Goal: Task Accomplishment & Management: Manage account settings

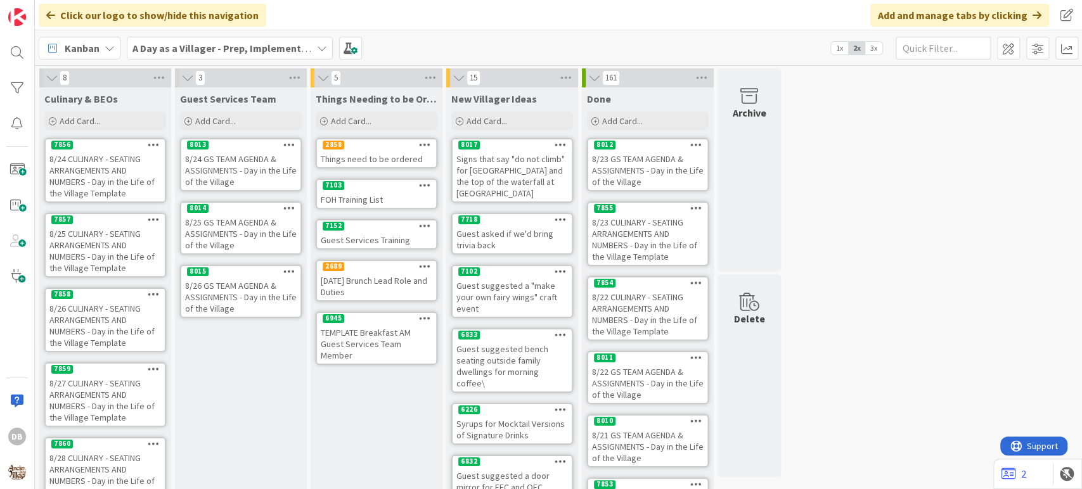
click at [234, 164] on div "8/24 GS TEAM AGENDA & ASSIGNMENTS - Day in the Life of the Village" at bounding box center [240, 170] width 119 height 39
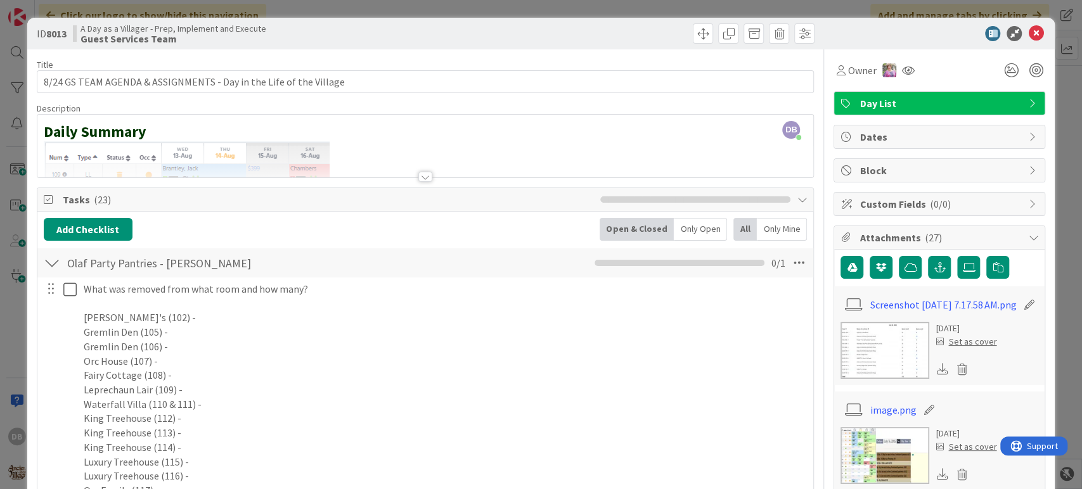
click at [420, 177] on div at bounding box center [425, 177] width 14 height 10
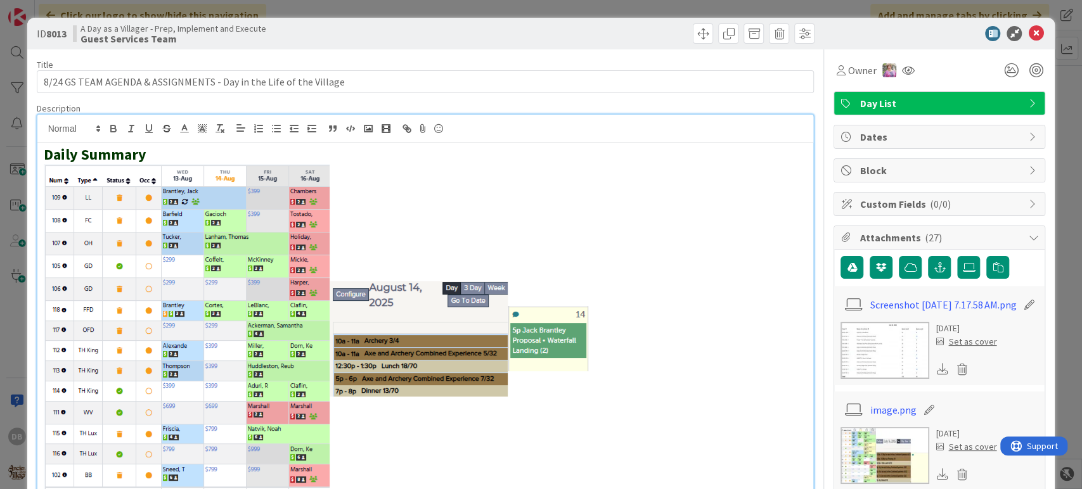
scroll to position [211, 0]
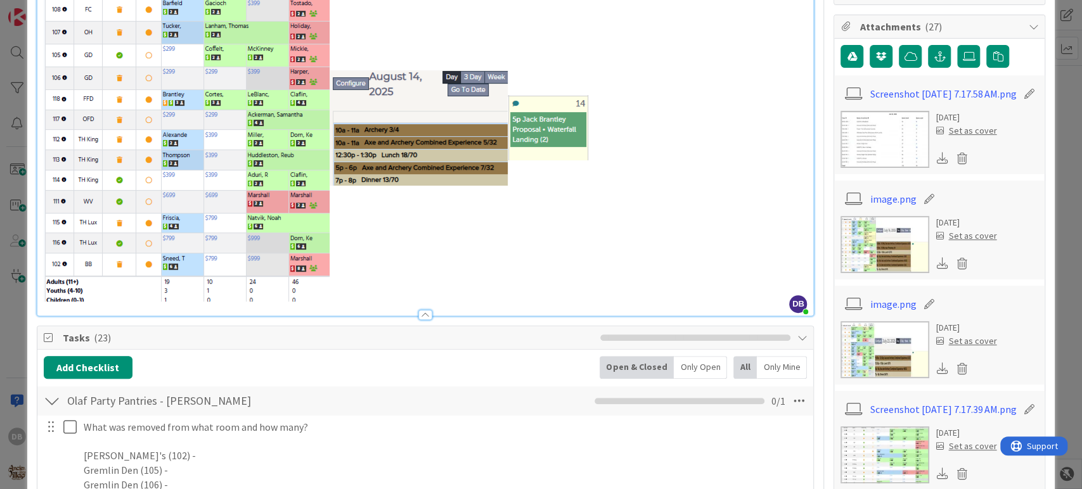
click at [603, 143] on p at bounding box center [426, 128] width 764 height 350
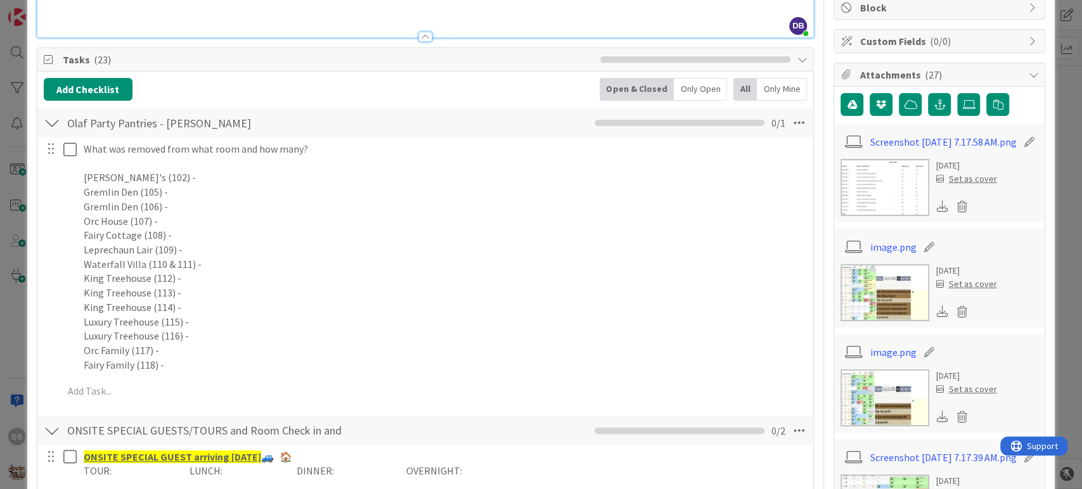
click at [512, 52] on span "Tasks ( 23 )" at bounding box center [329, 59] width 532 height 15
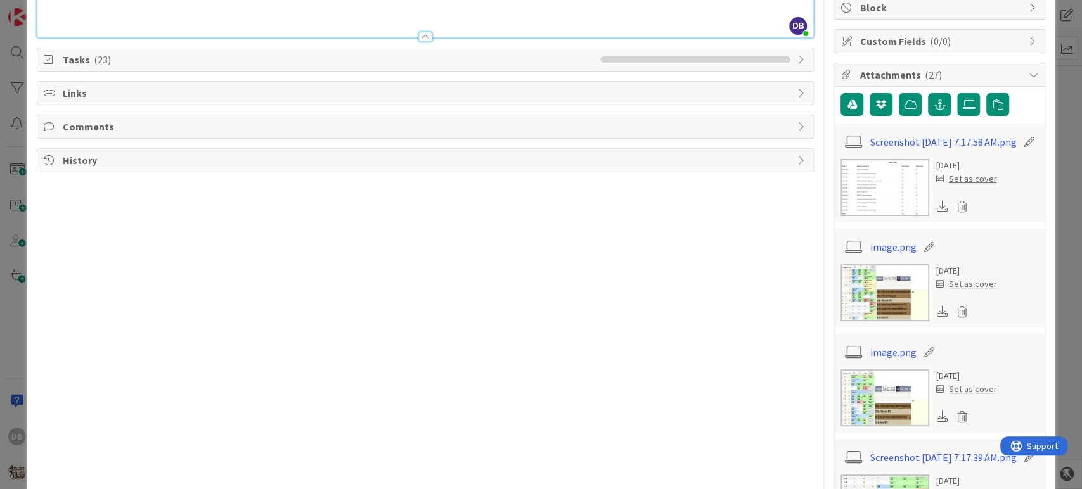
click at [512, 52] on span "Tasks ( 23 )" at bounding box center [329, 59] width 532 height 15
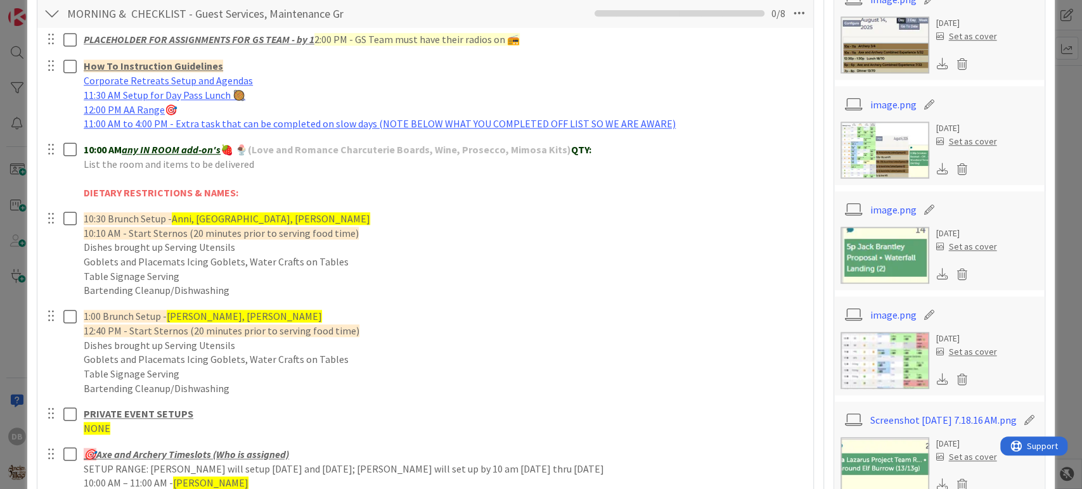
scroll to position [797, 0]
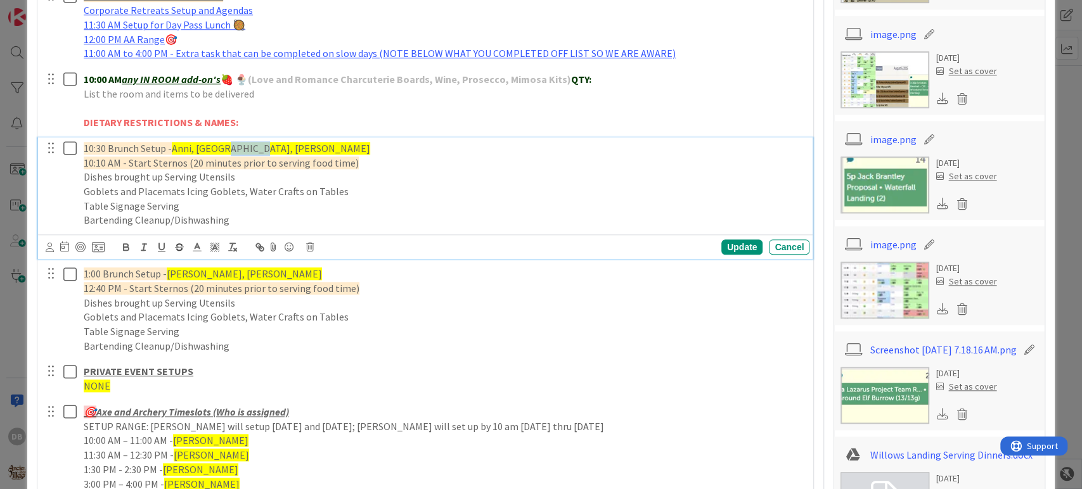
drag, startPoint x: 262, startPoint y: 147, endPoint x: 226, endPoint y: 143, distance: 37.0
click at [226, 143] on p "10:30 Brunch Setup - Anni, [GEOGRAPHIC_DATA], [PERSON_NAME]" at bounding box center [444, 148] width 721 height 15
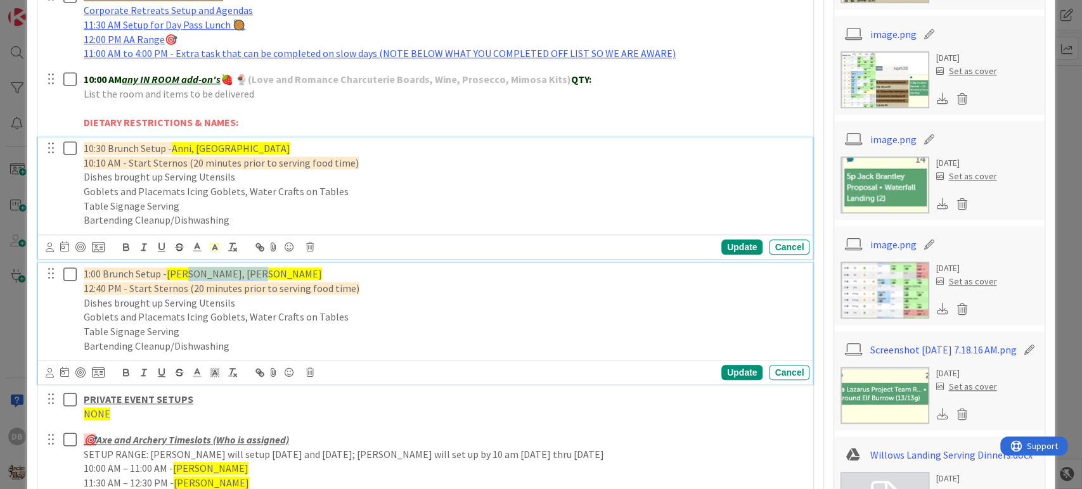
drag, startPoint x: 255, startPoint y: 269, endPoint x: 188, endPoint y: 278, distance: 67.7
click at [188, 278] on p "1:00 Brunch Setup - [PERSON_NAME], [PERSON_NAME]" at bounding box center [444, 274] width 721 height 15
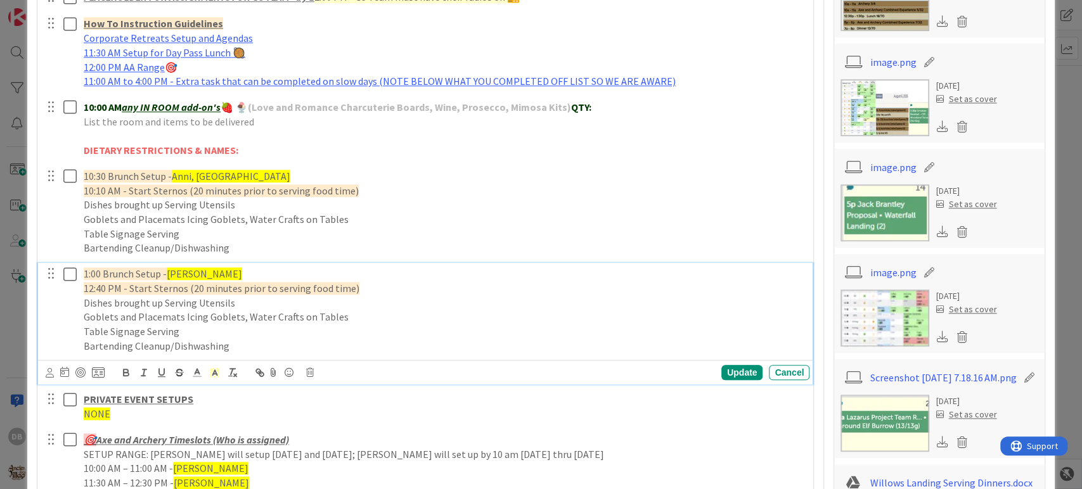
scroll to position [980, 0]
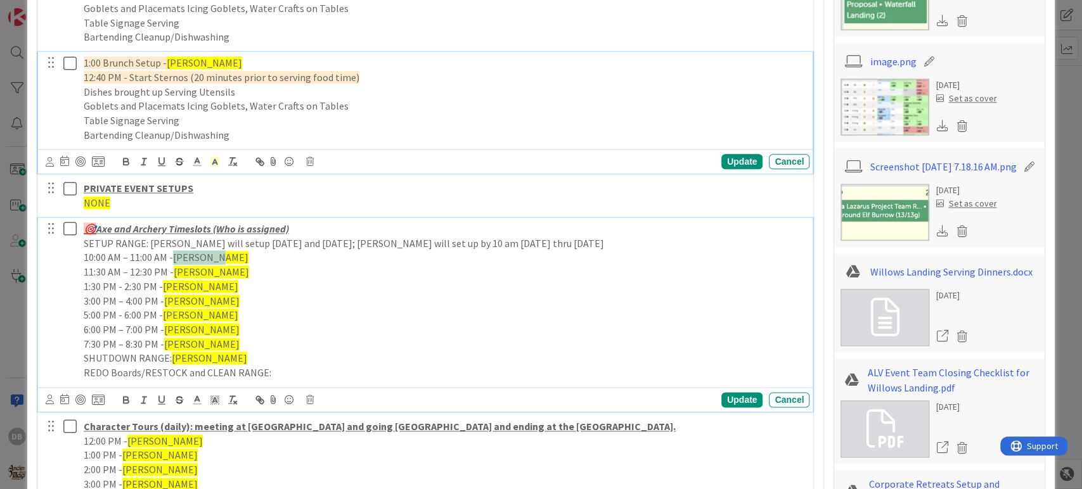
drag, startPoint x: 221, startPoint y: 254, endPoint x: 176, endPoint y: 256, distance: 44.4
click at [176, 256] on p "10:00 AM – 11:00 AM - [PERSON_NAME]" at bounding box center [444, 257] width 721 height 15
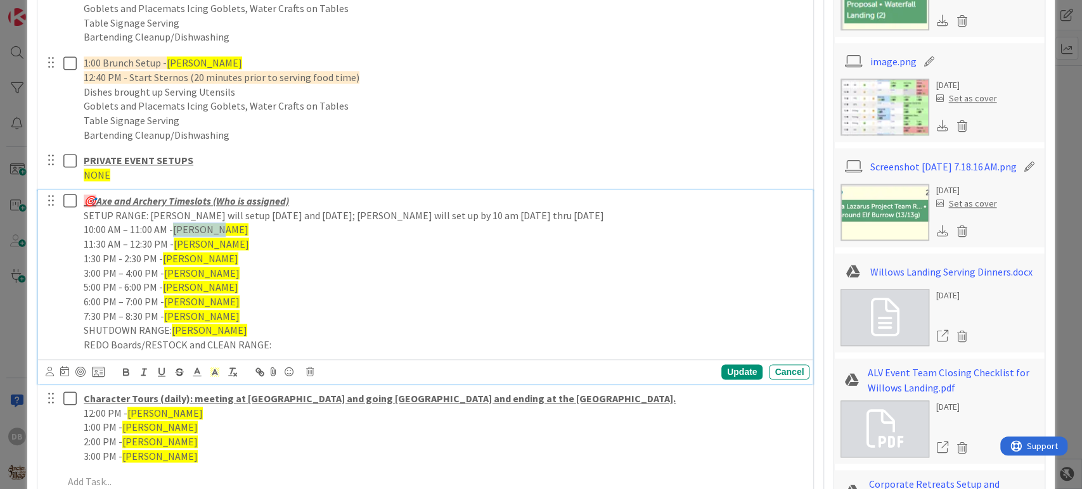
scroll to position [952, 0]
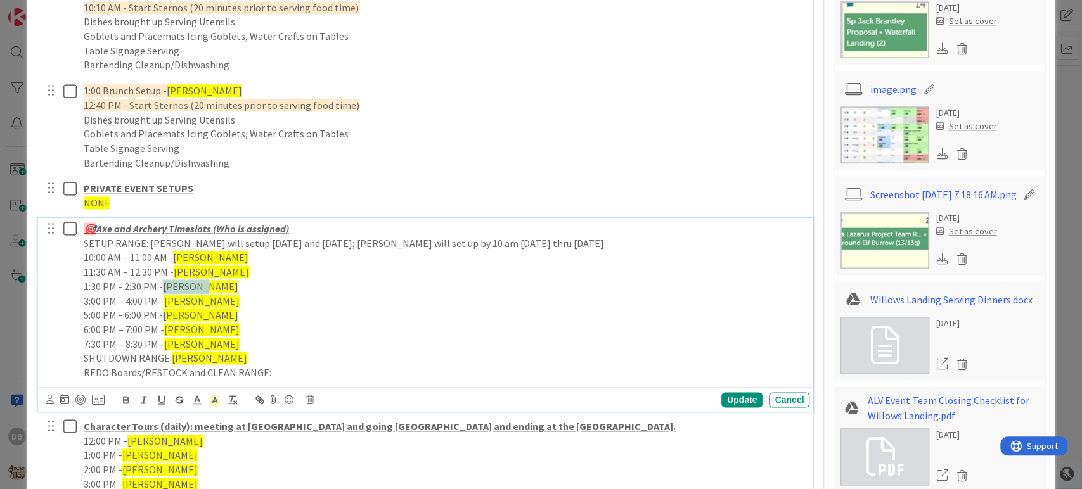
drag, startPoint x: 210, startPoint y: 283, endPoint x: 165, endPoint y: 290, distance: 44.9
click at [165, 290] on p "1:30 PM - 2:30 PM - [PERSON_NAME]" at bounding box center [444, 287] width 721 height 15
drag, startPoint x: 209, startPoint y: 303, endPoint x: 165, endPoint y: 300, distance: 43.2
click at [165, 300] on p "3:00 PM – 4:00 PM - [PERSON_NAME]" at bounding box center [444, 301] width 721 height 15
drag, startPoint x: 197, startPoint y: 306, endPoint x: 167, endPoint y: 303, distance: 29.9
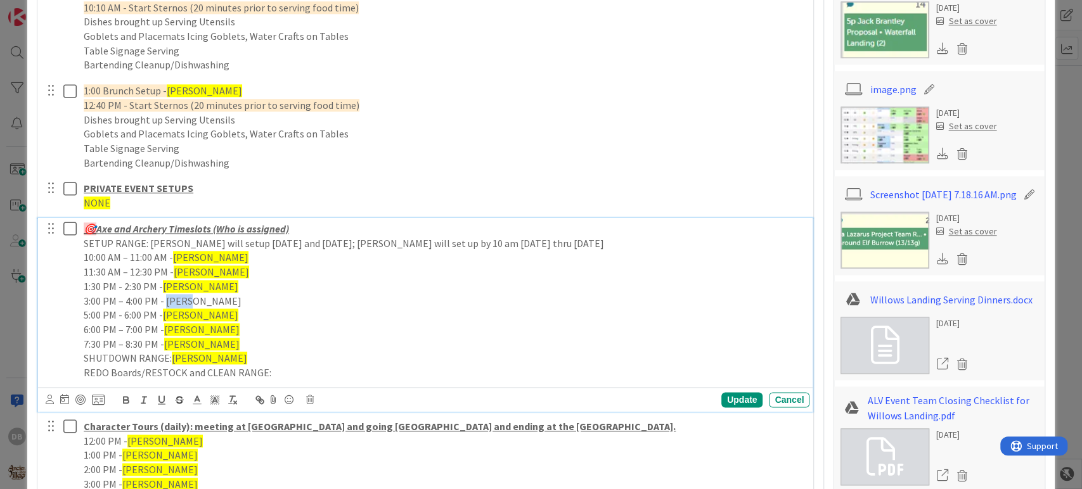
click at [167, 303] on p "3:00 PM – 4:00 PM - [PERSON_NAME]" at bounding box center [444, 301] width 721 height 15
click at [210, 394] on icon at bounding box center [214, 399] width 11 height 11
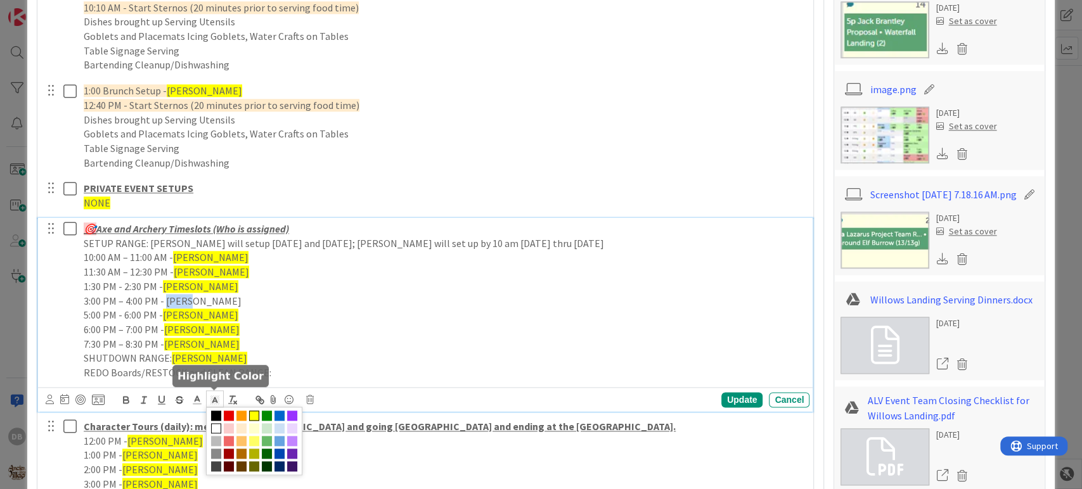
click at [255, 411] on span at bounding box center [254, 416] width 10 height 10
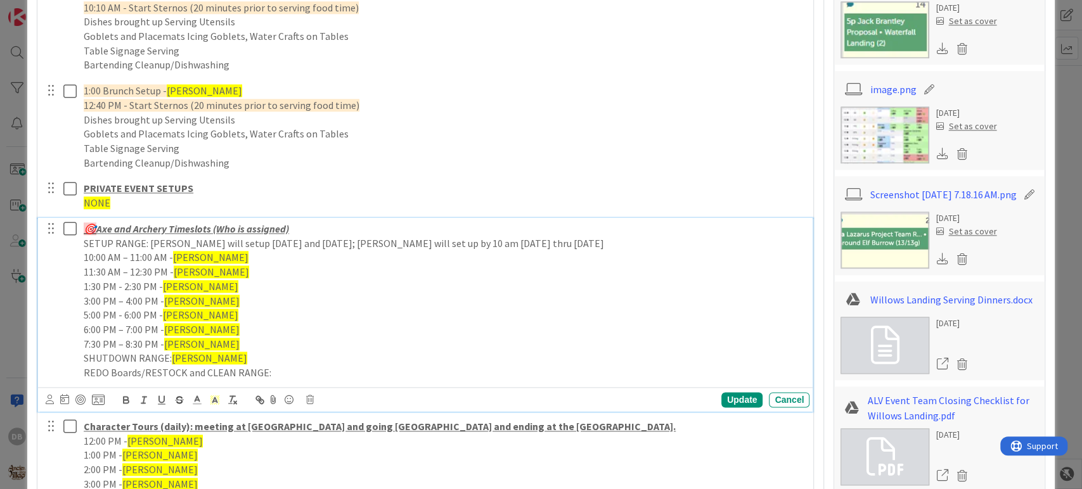
click at [217, 334] on p "6:00 PM – 7:00 PM - [PERSON_NAME]" at bounding box center [444, 330] width 721 height 15
click at [734, 397] on div "Update" at bounding box center [741, 399] width 41 height 15
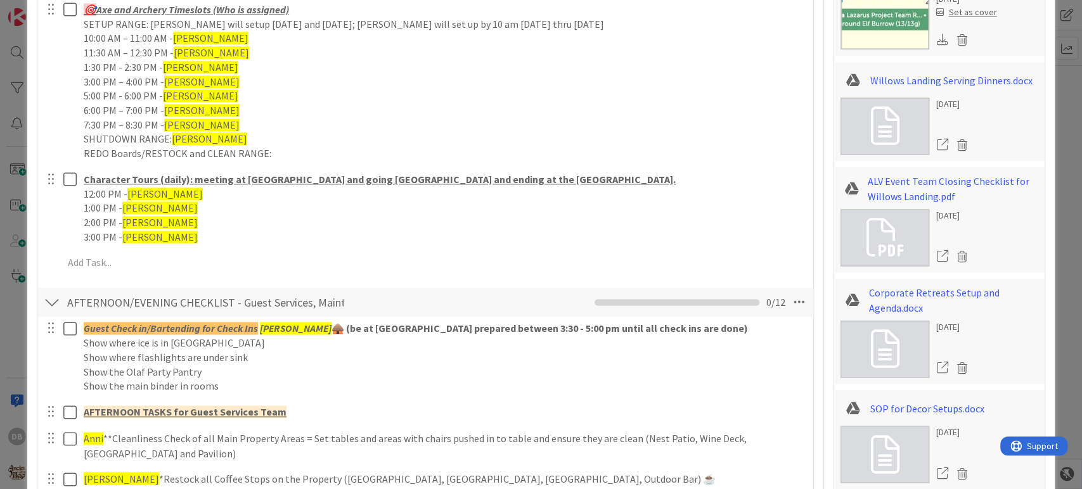
scroll to position [1234, 0]
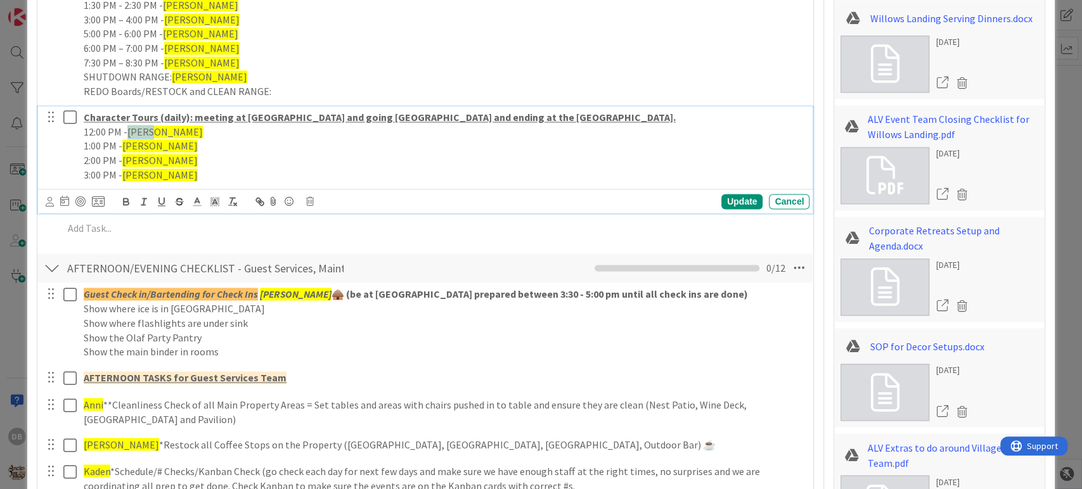
drag, startPoint x: 163, startPoint y: 132, endPoint x: 127, endPoint y: 127, distance: 36.5
click at [127, 127] on p "12:00 PM - [PERSON_NAME]" at bounding box center [444, 132] width 721 height 15
drag, startPoint x: 155, startPoint y: 142, endPoint x: 127, endPoint y: 148, distance: 28.5
click at [127, 148] on p "1:00 PM - [PERSON_NAME]" at bounding box center [444, 146] width 721 height 15
drag, startPoint x: 154, startPoint y: 157, endPoint x: 122, endPoint y: 161, distance: 32.0
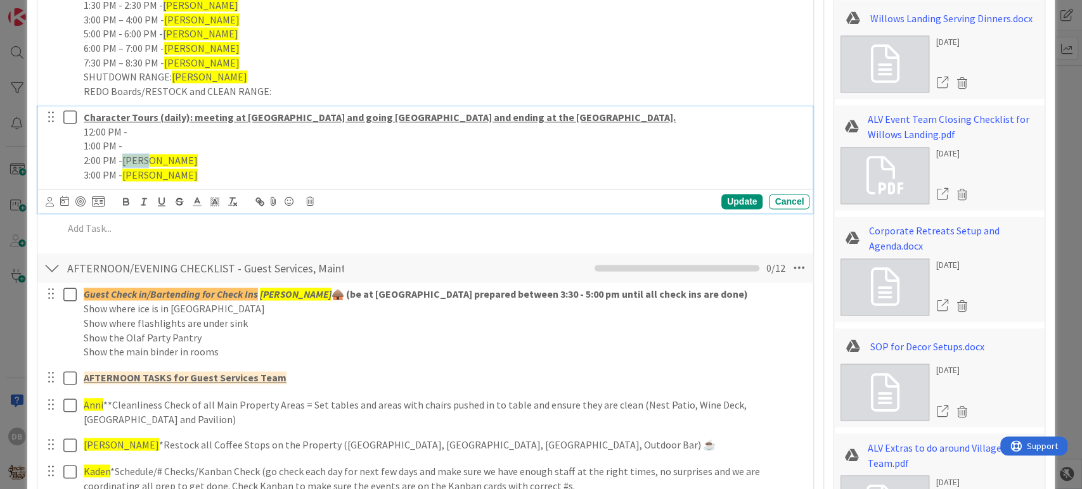
click at [123, 160] on p "2:00 PM - [PERSON_NAME]" at bounding box center [444, 160] width 721 height 15
drag, startPoint x: 157, startPoint y: 177, endPoint x: 122, endPoint y: 176, distance: 34.9
click at [122, 176] on p "3:00 PM - [PERSON_NAME]" at bounding box center [444, 175] width 721 height 15
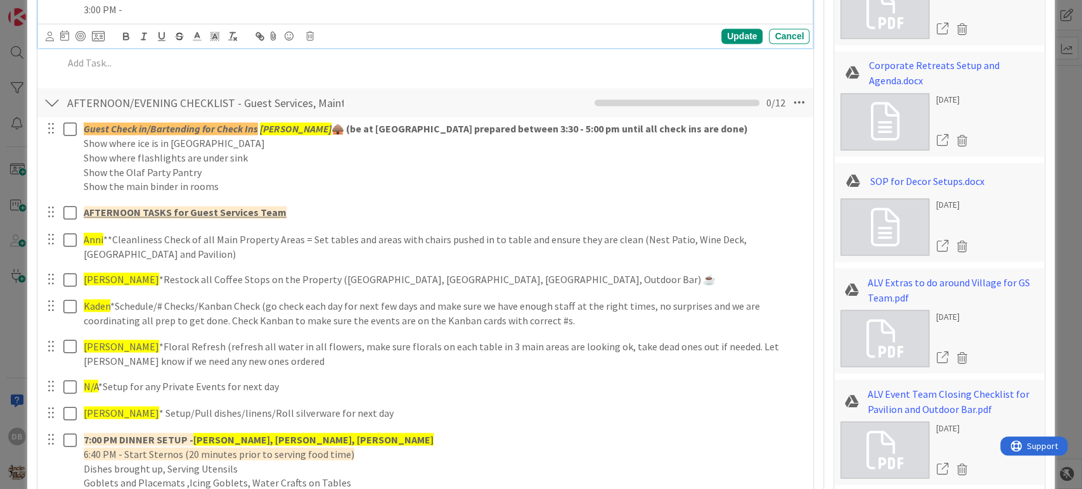
scroll to position [1445, 0]
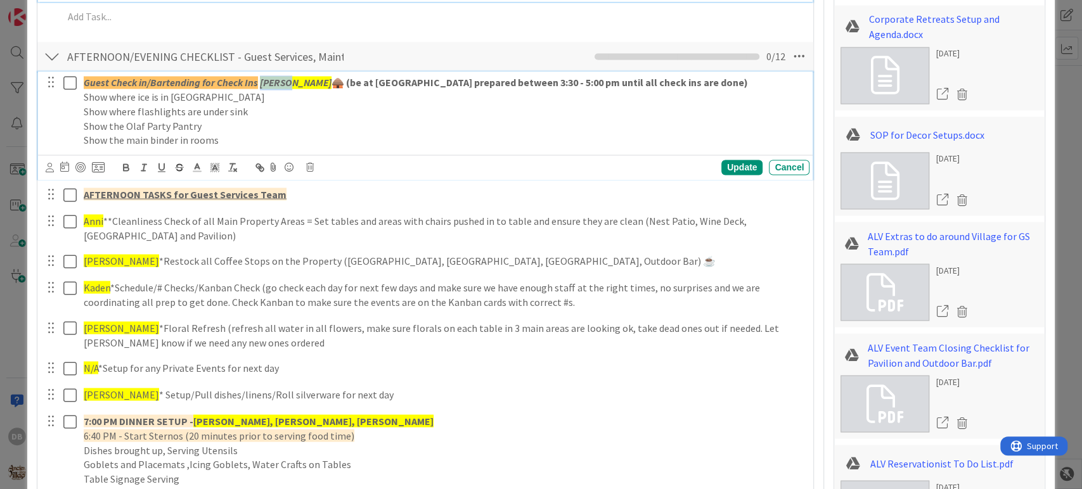
drag, startPoint x: 285, startPoint y: 85, endPoint x: 261, endPoint y: 86, distance: 24.8
click at [261, 86] on em "[PERSON_NAME]" at bounding box center [296, 82] width 72 height 13
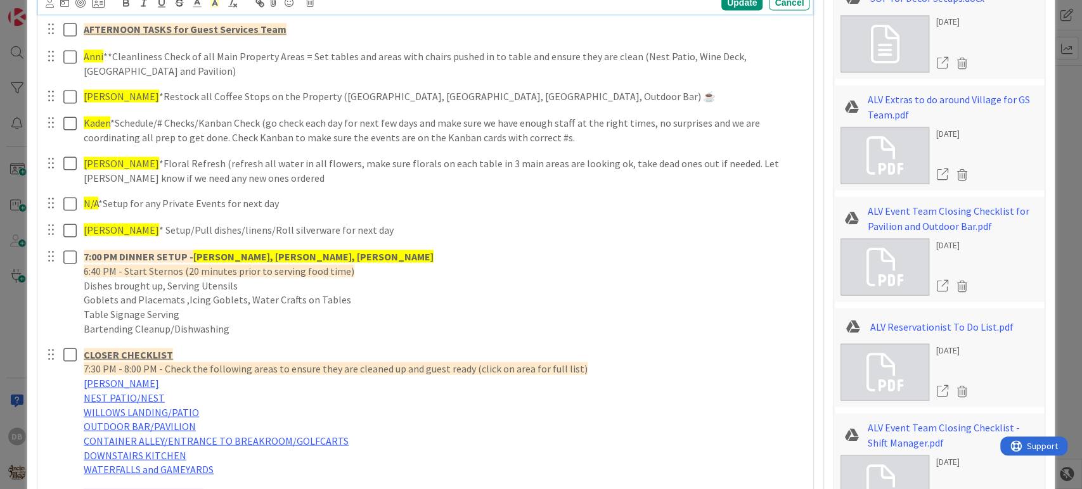
scroll to position [1558, 0]
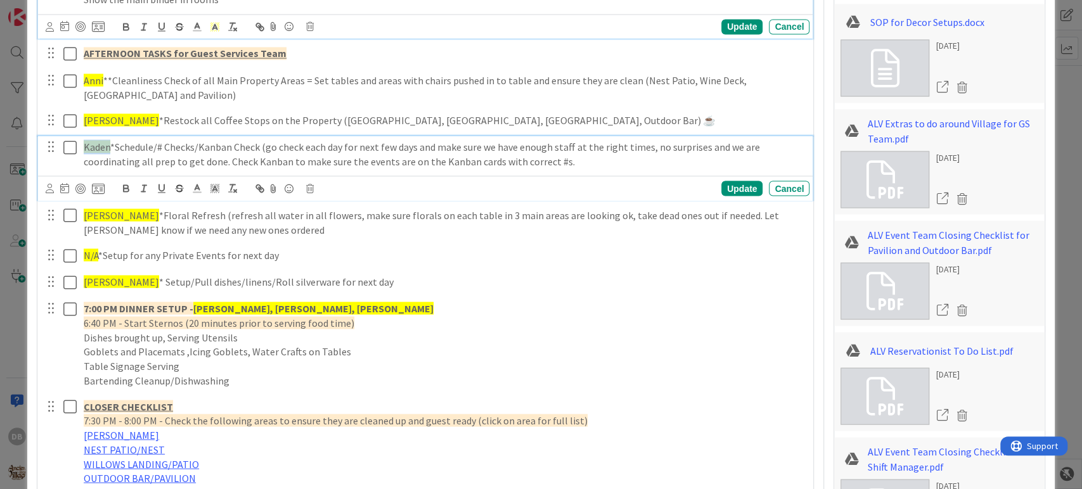
drag, startPoint x: 110, startPoint y: 145, endPoint x: 81, endPoint y: 150, distance: 29.6
click at [81, 150] on div "Kaden *Schedule/# Checks/Kanban Check (go check each day for next few days and …" at bounding box center [444, 154] width 731 height 36
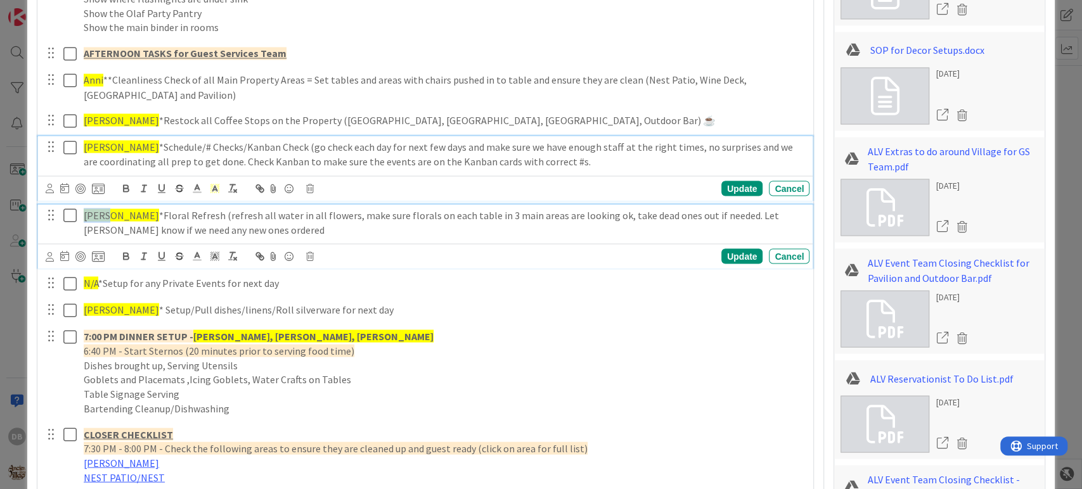
drag, startPoint x: 112, startPoint y: 213, endPoint x: 79, endPoint y: 217, distance: 32.6
click at [79, 217] on div "[PERSON_NAME] *Floral Refresh (refresh all water in all flowers, make sure flor…" at bounding box center [444, 222] width 731 height 36
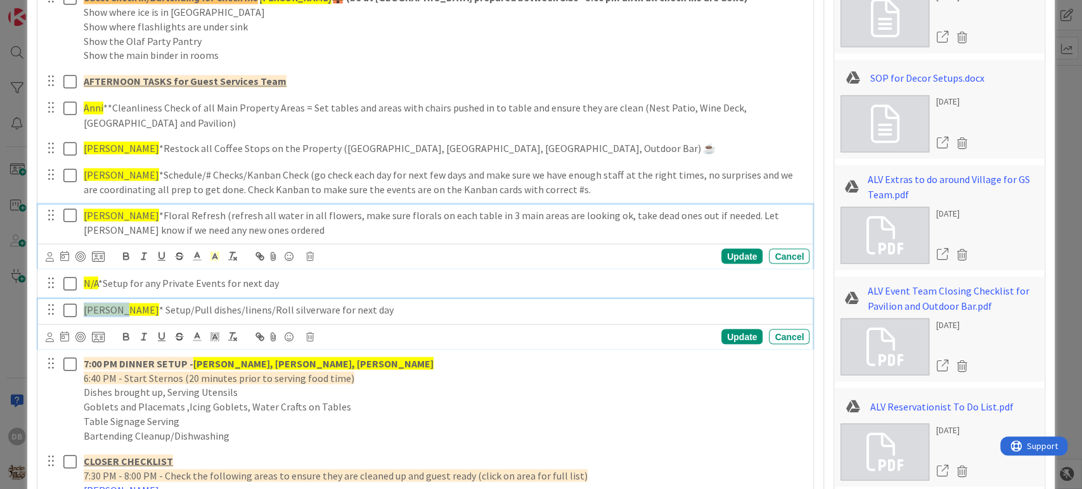
drag, startPoint x: 117, startPoint y: 308, endPoint x: 84, endPoint y: 310, distance: 32.4
click at [84, 310] on span "[PERSON_NAME]" at bounding box center [121, 309] width 75 height 13
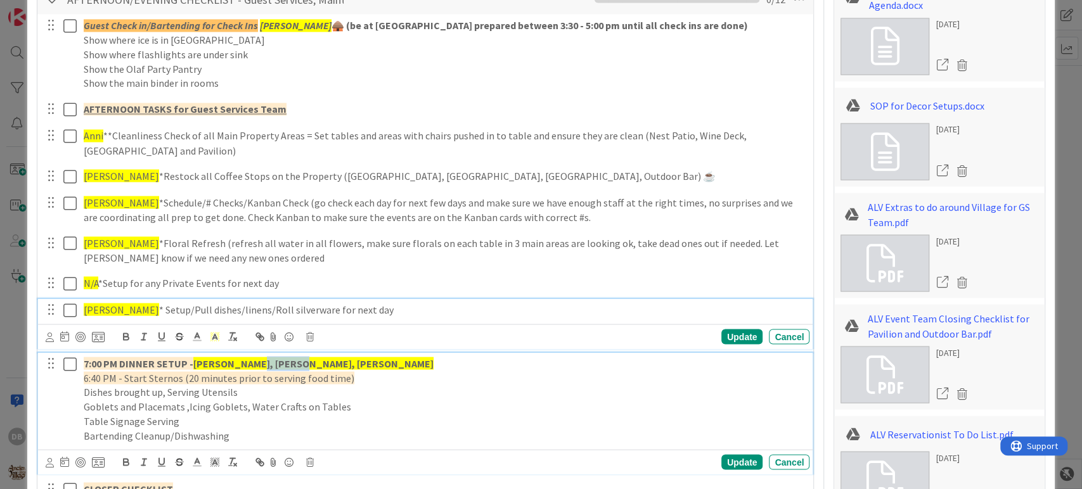
drag, startPoint x: 288, startPoint y: 361, endPoint x: 252, endPoint y: 365, distance: 37.0
click at [252, 365] on strong "[PERSON_NAME], [PERSON_NAME], [PERSON_NAME]" at bounding box center [313, 363] width 240 height 13
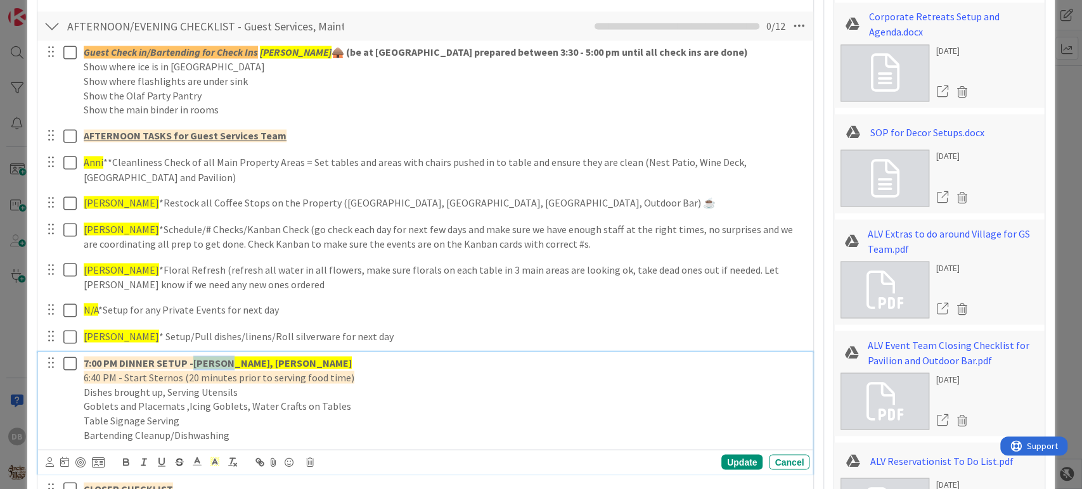
drag, startPoint x: 229, startPoint y: 360, endPoint x: 193, endPoint y: 359, distance: 35.5
click at [193, 359] on p "7:00 PM DINNER SETUP - [PERSON_NAME], [PERSON_NAME]" at bounding box center [444, 363] width 721 height 15
click at [280, 362] on p "7:00 PM DINNER SETUP - [PERSON_NAME]" at bounding box center [444, 363] width 721 height 15
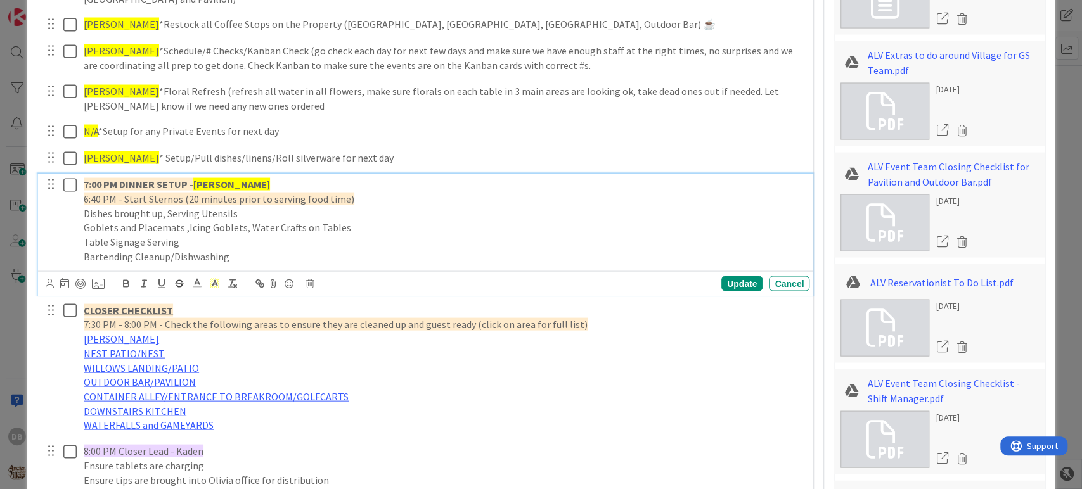
scroll to position [1659, 0]
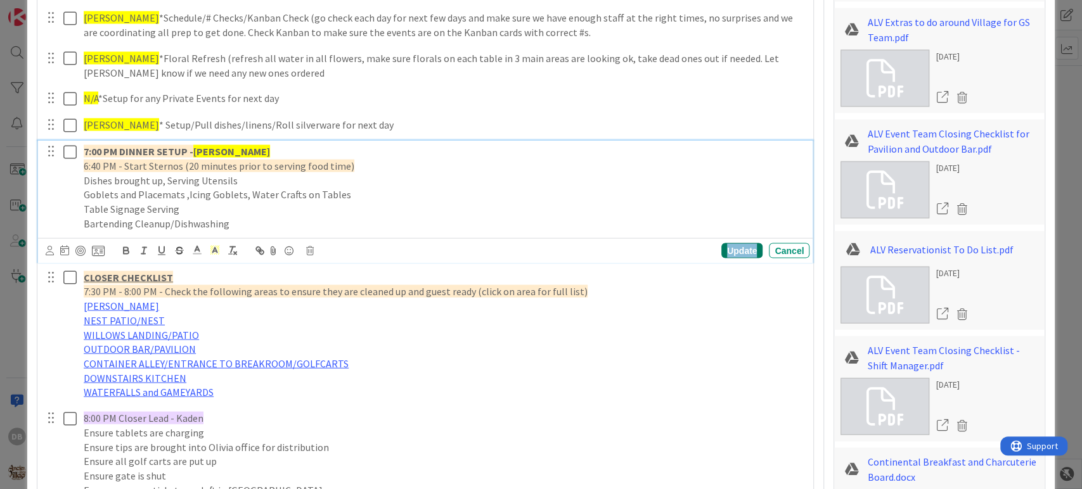
click at [721, 248] on div "Update" at bounding box center [741, 250] width 41 height 15
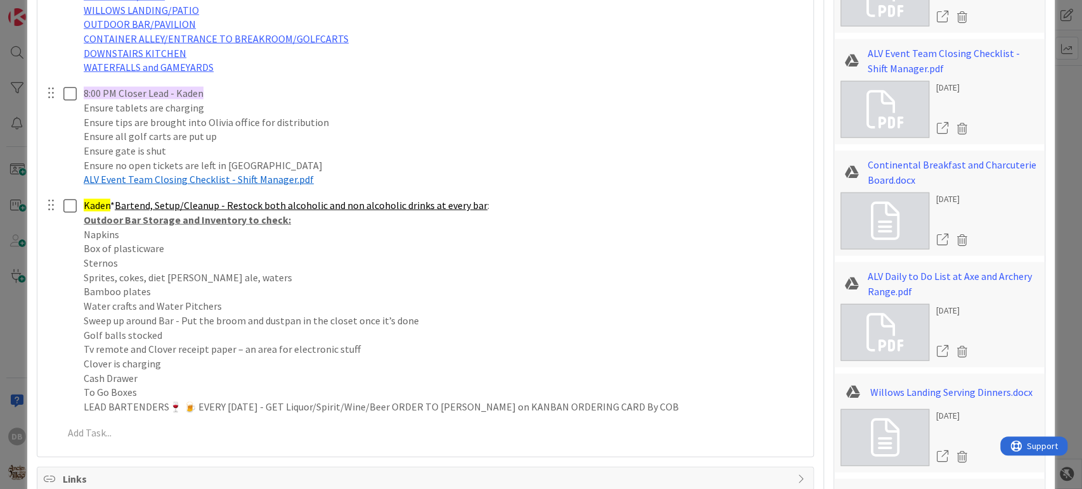
scroll to position [1941, 0]
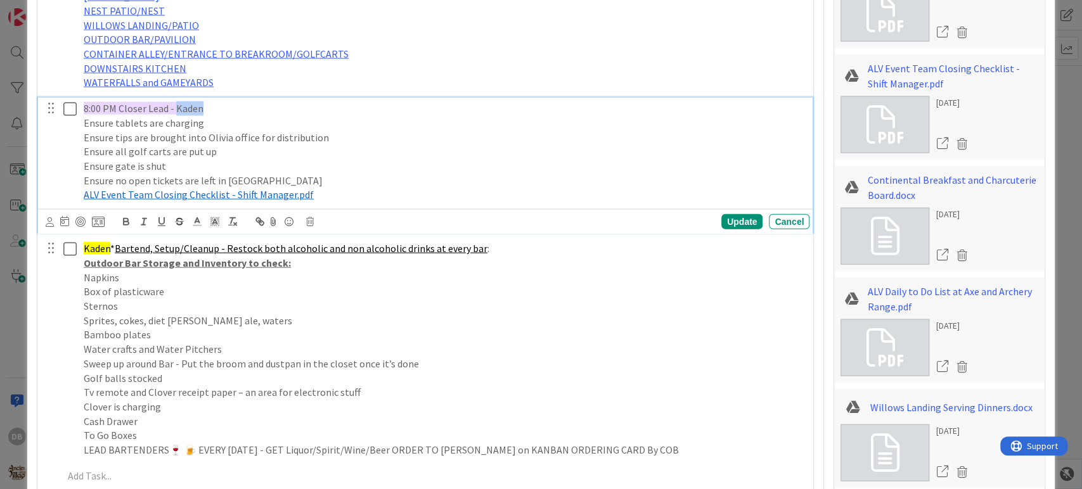
drag, startPoint x: 199, startPoint y: 106, endPoint x: 176, endPoint y: 105, distance: 22.8
click at [176, 105] on span "8:00 PM Closer Lead - Kaden" at bounding box center [144, 108] width 120 height 13
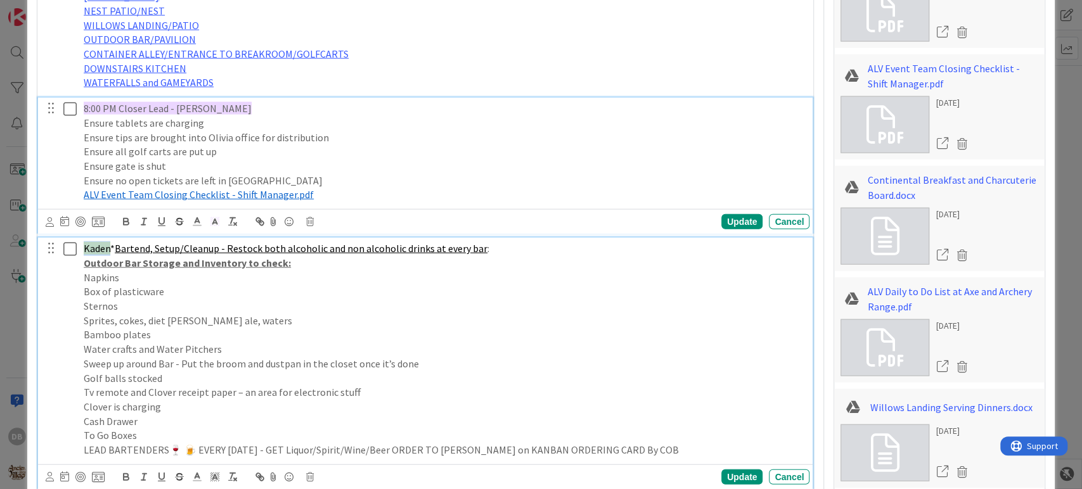
drag, startPoint x: 108, startPoint y: 250, endPoint x: 79, endPoint y: 250, distance: 29.8
click at [79, 250] on div "Kaden * Bartend, Setup/Cleanup - Restock both alcoholic and non alcoholic drink…" at bounding box center [444, 350] width 731 height 224
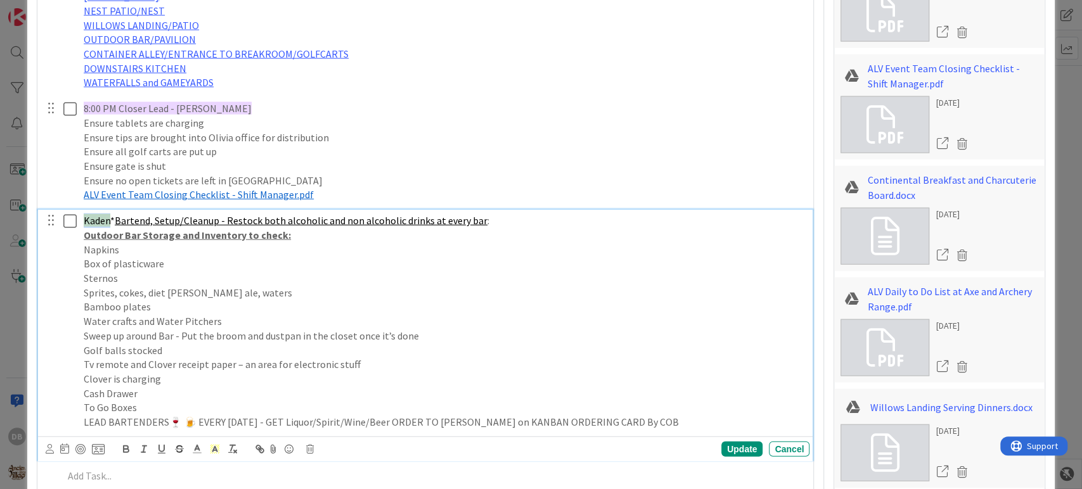
scroll to position [1913, 0]
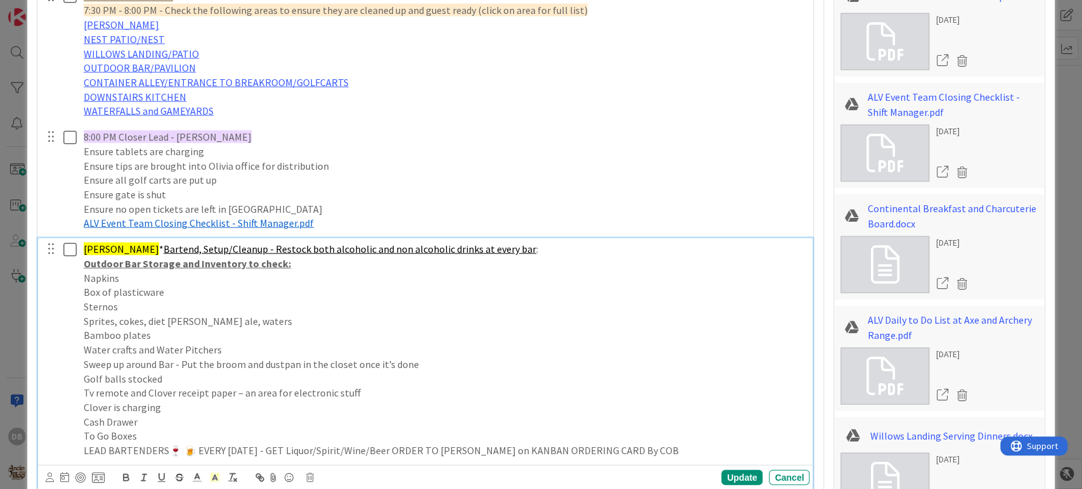
click at [480, 271] on p "Napkins" at bounding box center [444, 278] width 721 height 15
click at [721, 475] on div "Update" at bounding box center [741, 477] width 41 height 15
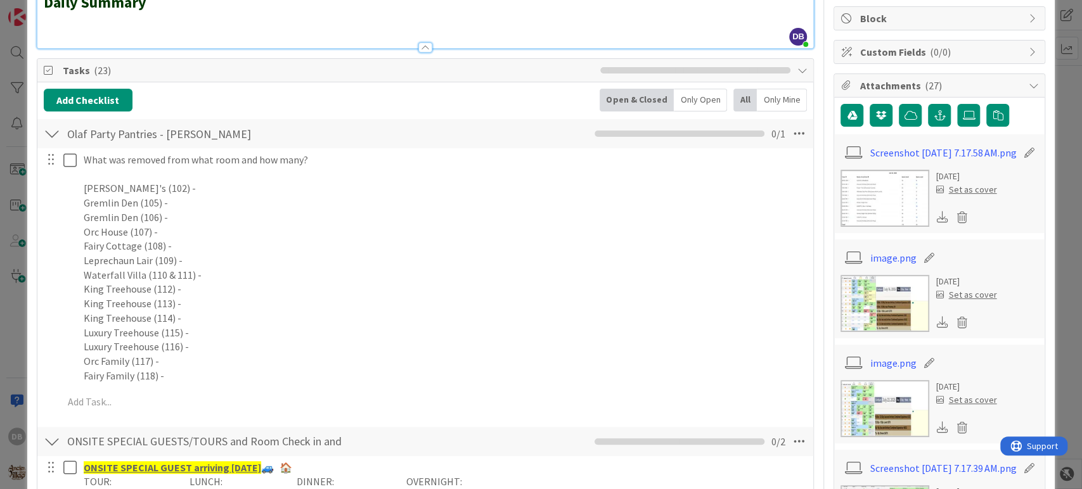
scroll to position [0, 0]
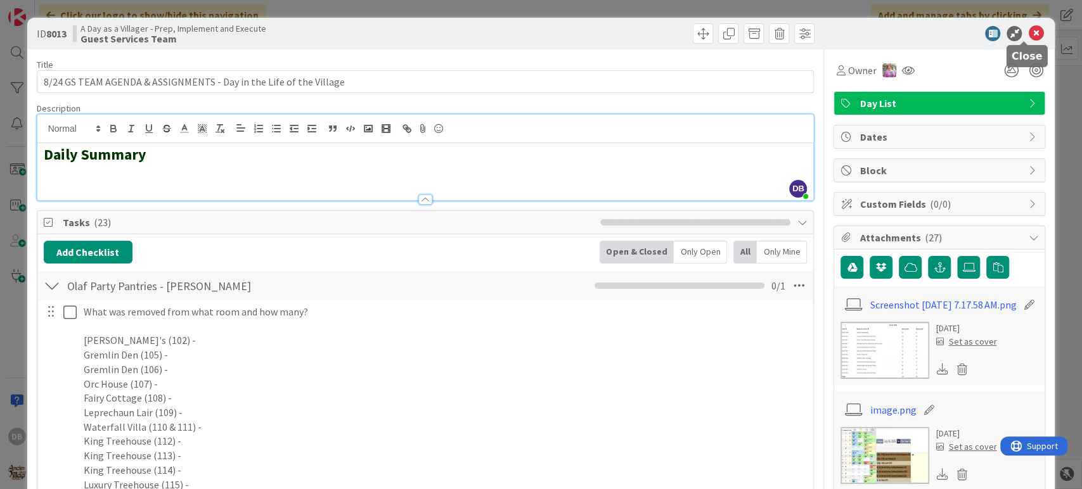
click at [1028, 35] on icon at bounding box center [1035, 33] width 15 height 15
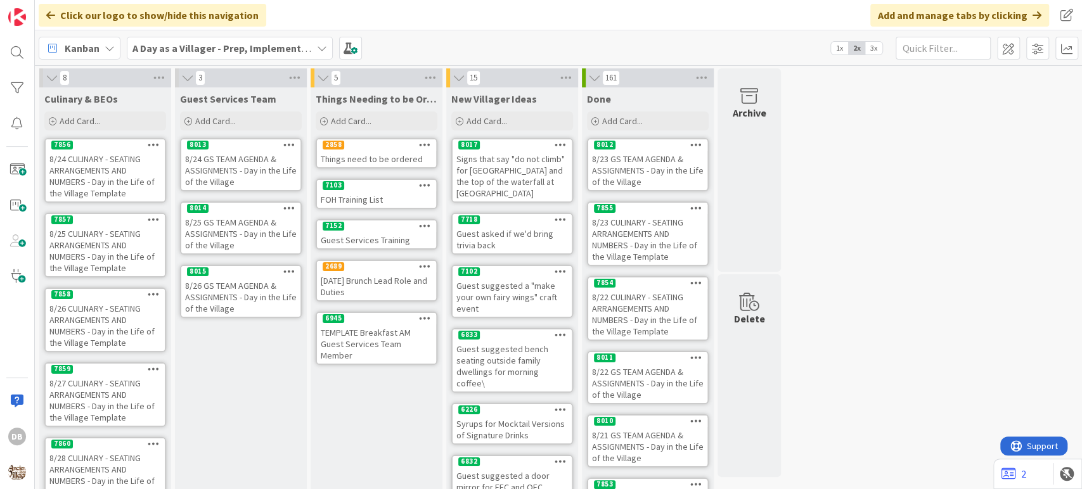
click at [289, 271] on icon at bounding box center [289, 271] width 12 height 9
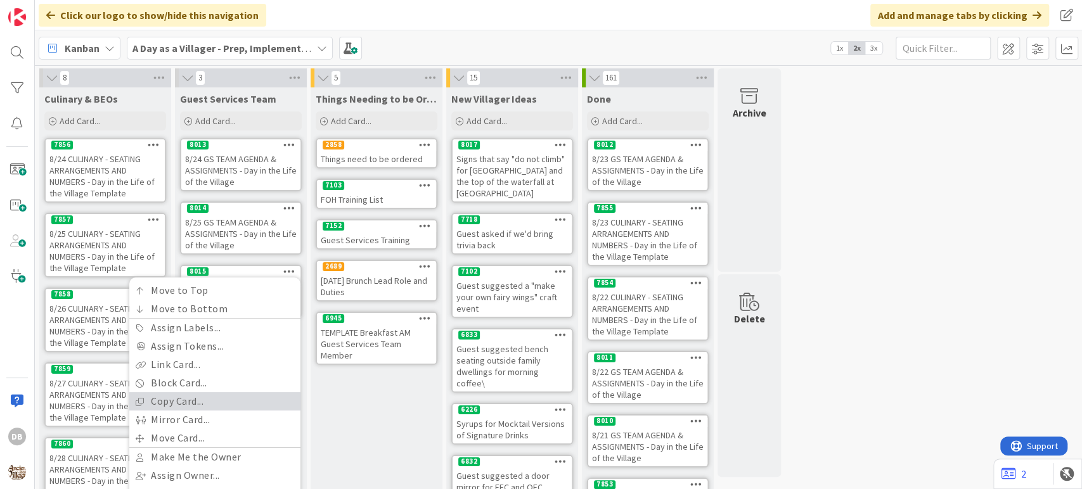
click at [207, 396] on link "Copy Card..." at bounding box center [214, 401] width 171 height 18
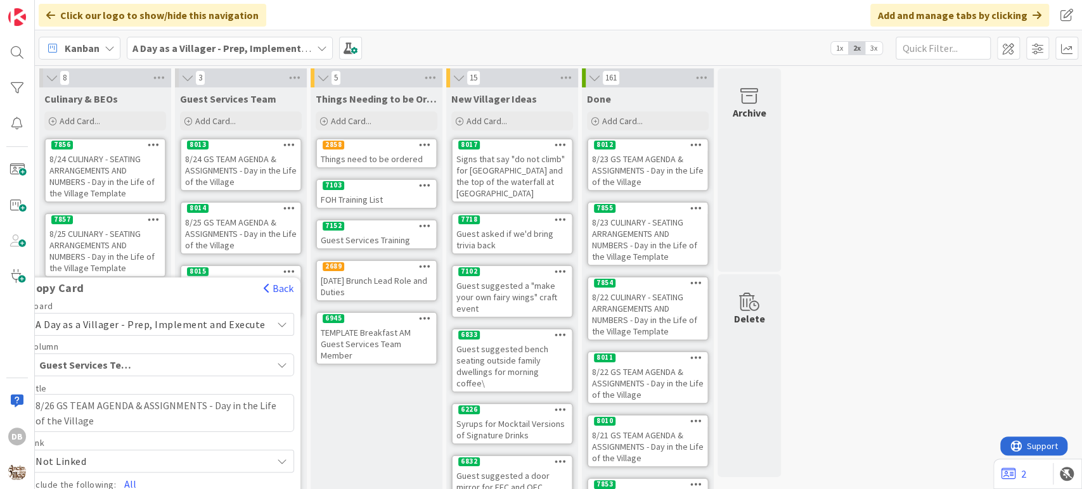
click at [58, 404] on textarea "8/26 GS TEAM AGENDA & ASSIGNMENTS - Day in the Life of the Village" at bounding box center [162, 413] width 266 height 38
type textarea "x"
type textarea "8/2 GS TEAM AGENDA & ASSIGNMENTS - Day in the Life of the Village"
type textarea "x"
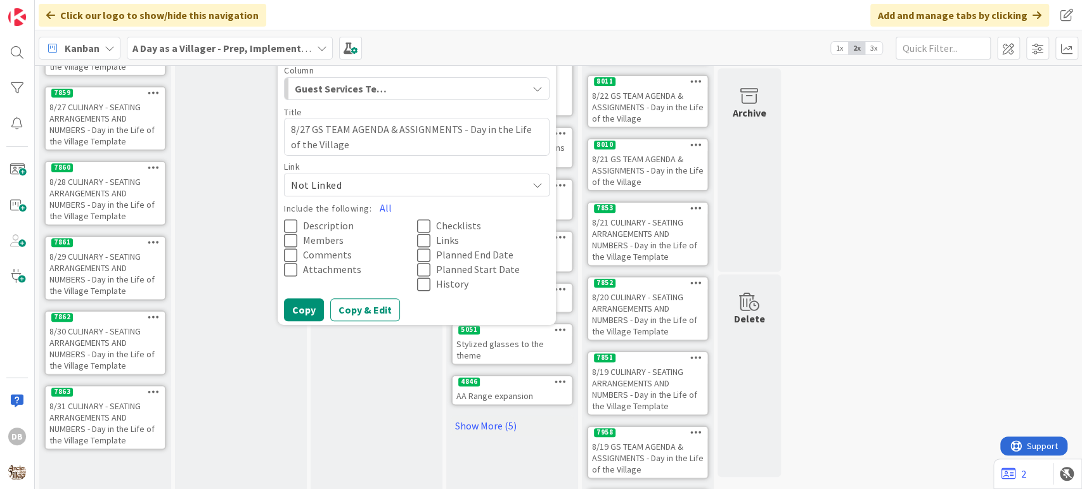
scroll to position [281, 0]
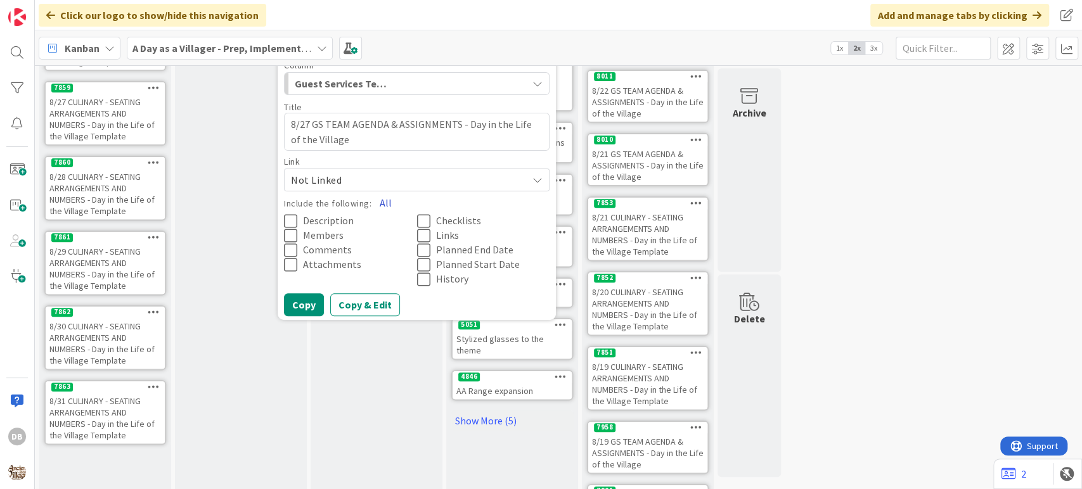
type textarea "8/27 GS TEAM AGENDA & ASSIGNMENTS - Day in the Life of the Village"
click at [380, 201] on button "All" at bounding box center [385, 202] width 29 height 23
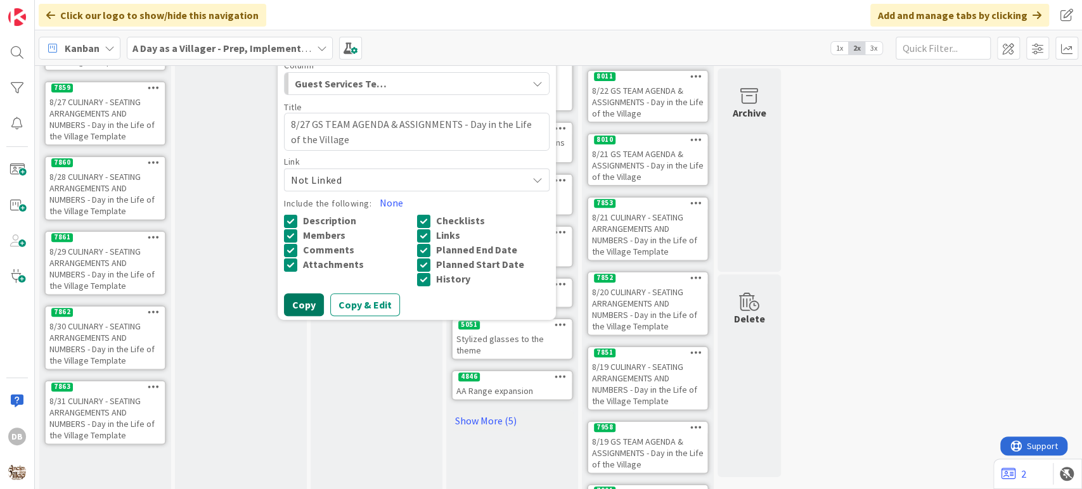
click at [300, 306] on button "Copy" at bounding box center [304, 305] width 40 height 23
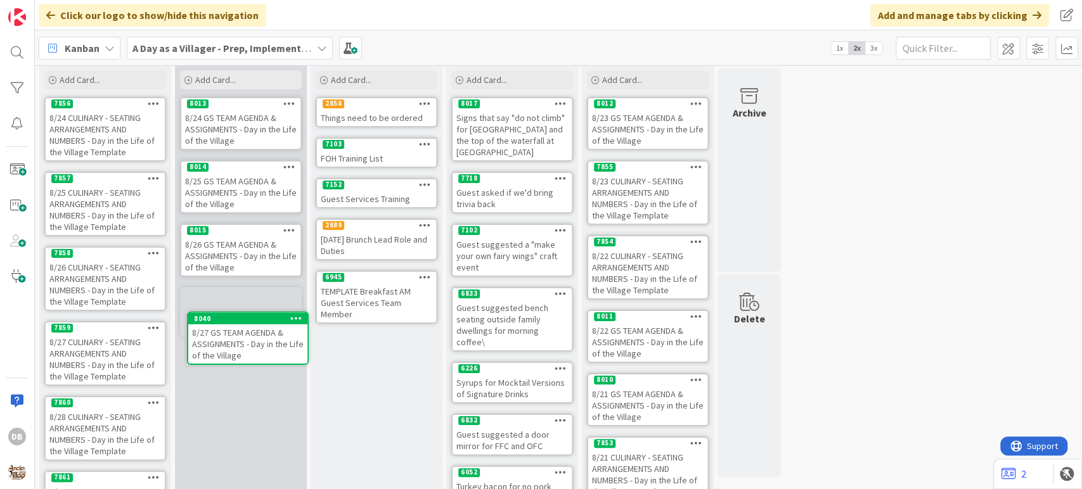
scroll to position [41, 0]
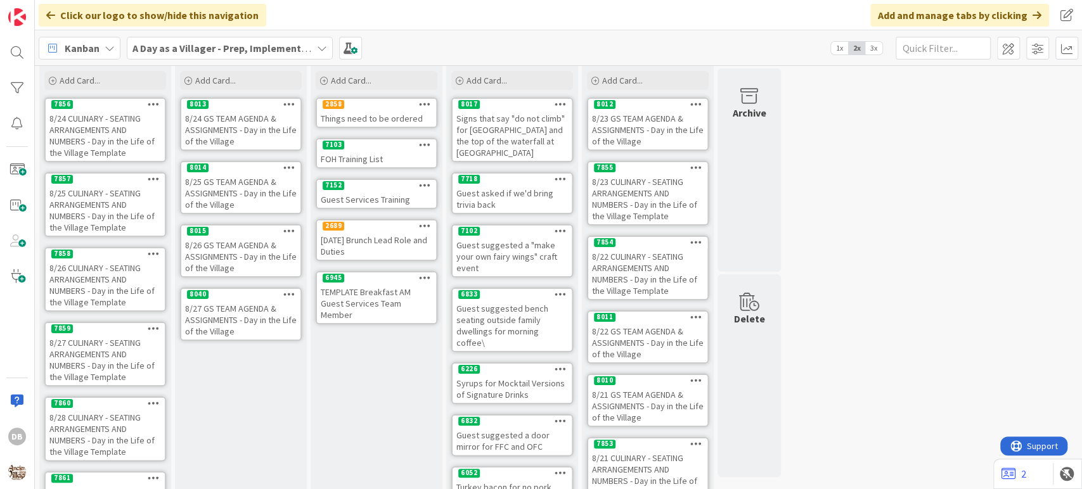
click at [228, 325] on div "8/27 GS TEAM AGENDA & ASSIGNMENTS - Day in the Life of the Village" at bounding box center [240, 319] width 119 height 39
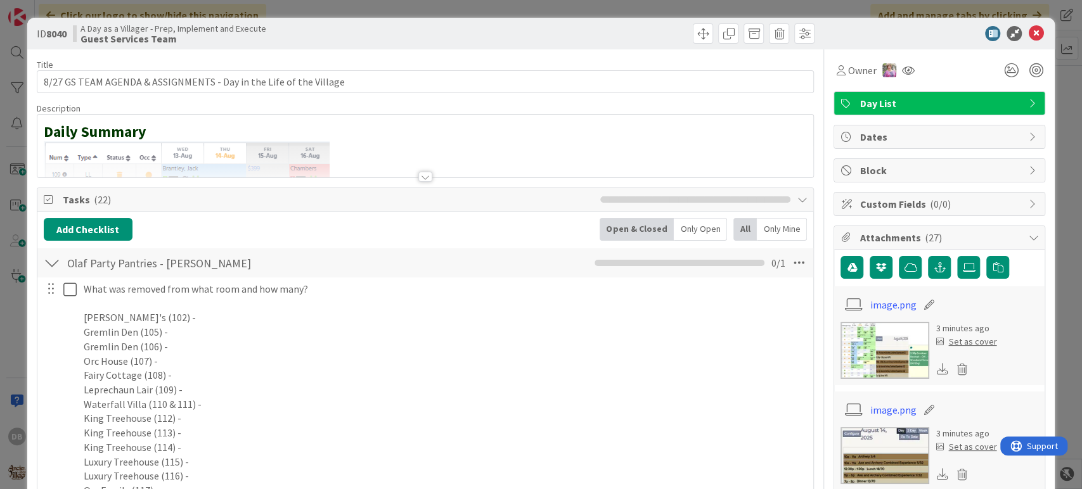
type textarea "x"
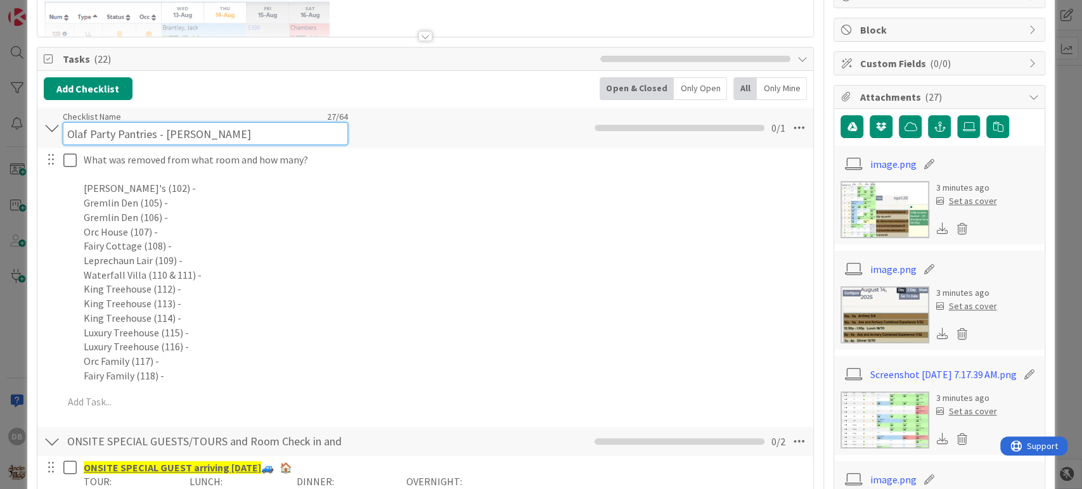
click at [204, 120] on div "Checklist Name 27 / 64 Olaf Party Pantries - [PERSON_NAME]" at bounding box center [205, 128] width 285 height 34
drag, startPoint x: 187, startPoint y: 133, endPoint x: 171, endPoint y: 131, distance: 16.7
click at [171, 131] on input "Olaf Party Pantries - [PERSON_NAME]" at bounding box center [205, 133] width 285 height 23
drag, startPoint x: 201, startPoint y: 131, endPoint x: 164, endPoint y: 137, distance: 37.9
click at [164, 137] on input "Olaf Party Pantries - [PERSON_NAME]" at bounding box center [205, 133] width 285 height 23
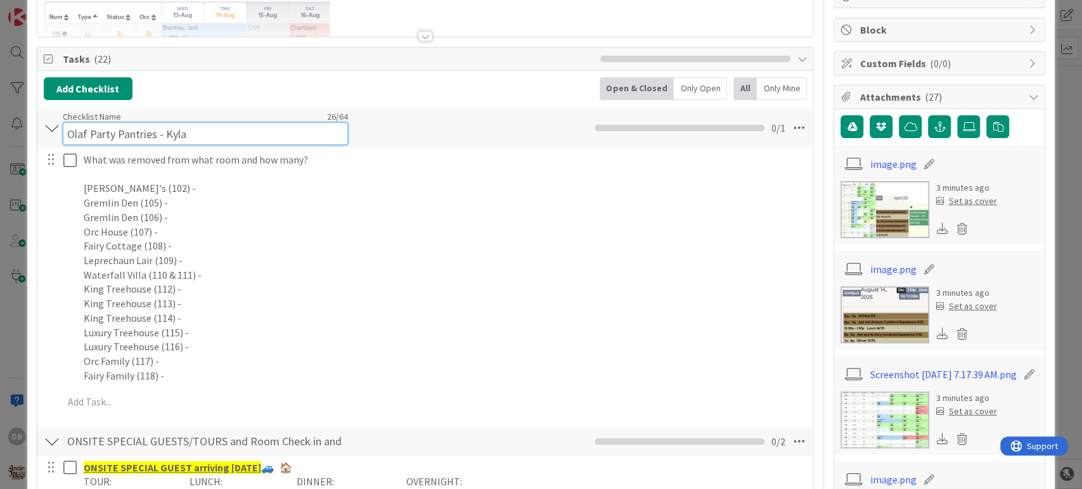
type input "Olaf Party Pantries - Kyla"
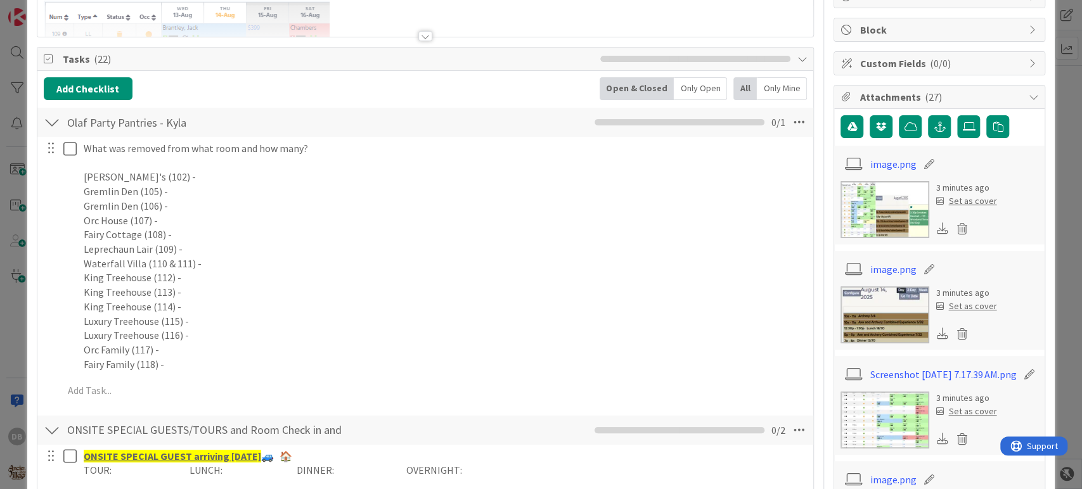
type textarea "x"
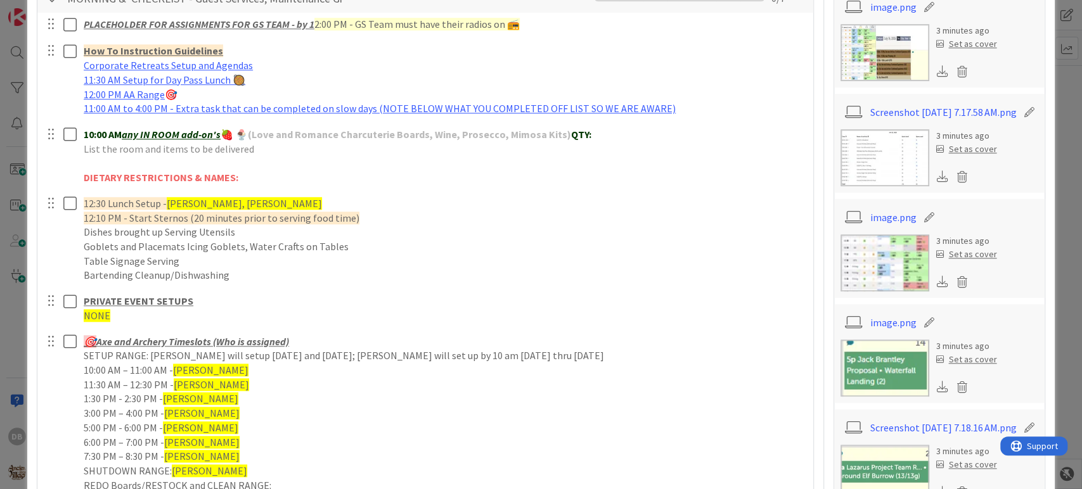
scroll to position [775, 0]
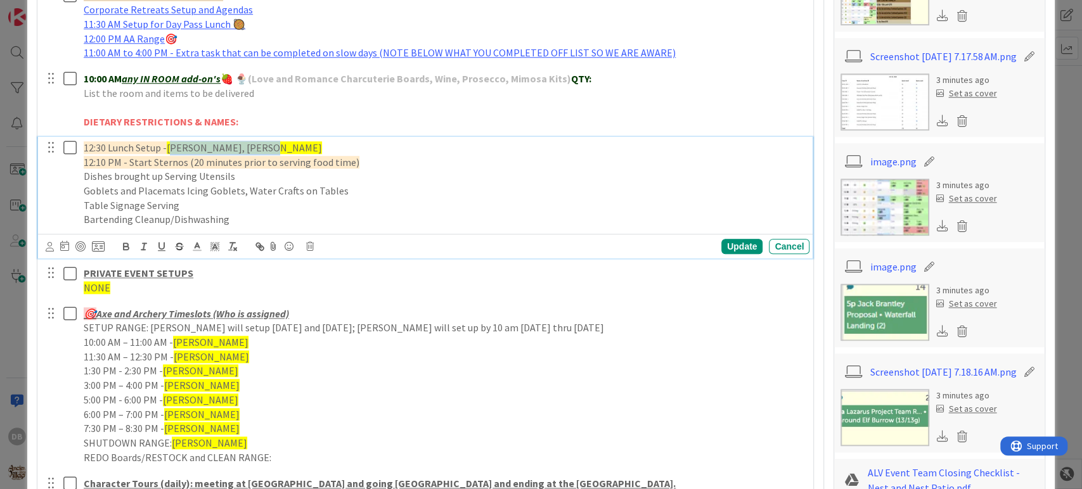
drag, startPoint x: 262, startPoint y: 151, endPoint x: 169, endPoint y: 151, distance: 93.2
click at [169, 151] on span "[PERSON_NAME], [PERSON_NAME]" at bounding box center [244, 147] width 155 height 13
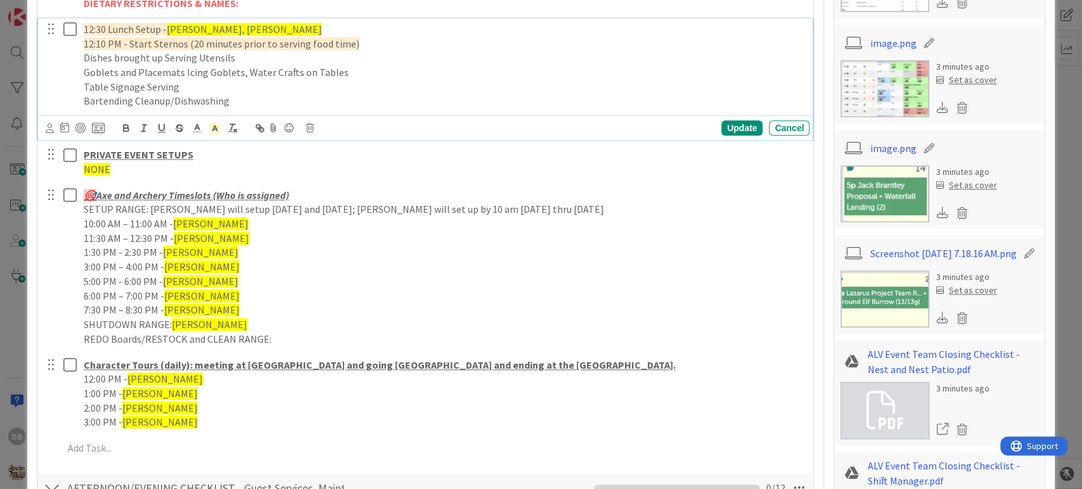
scroll to position [915, 0]
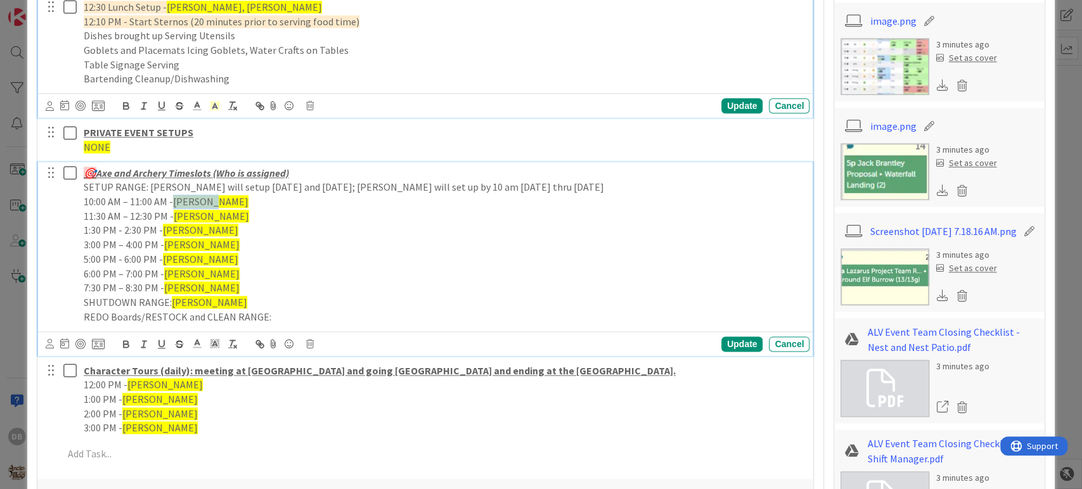
drag, startPoint x: 219, startPoint y: 201, endPoint x: 174, endPoint y: 202, distance: 45.0
click at [174, 202] on p "10:00 AM – 11:00 AM - [PERSON_NAME]" at bounding box center [444, 202] width 721 height 15
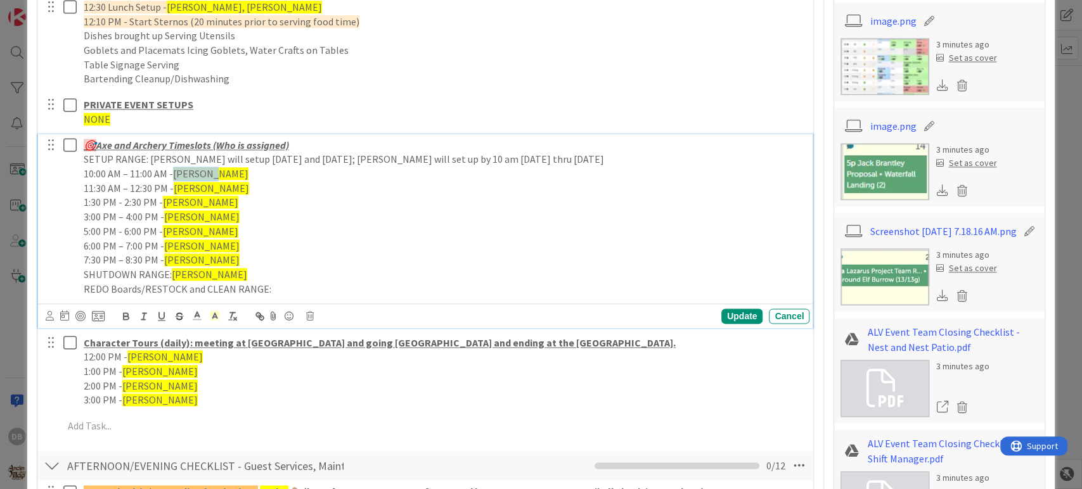
scroll to position [887, 0]
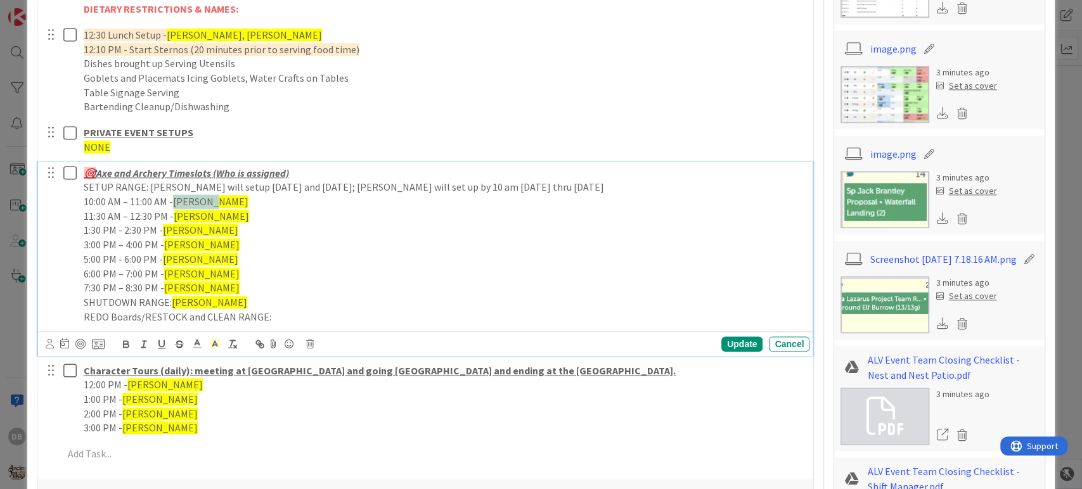
type textarea "x"
drag, startPoint x: 219, startPoint y: 219, endPoint x: 176, endPoint y: 216, distance: 43.3
click at [176, 216] on p "11:30 AM – 12:30 PM - [PERSON_NAME]" at bounding box center [444, 216] width 721 height 15
drag, startPoint x: 205, startPoint y: 230, endPoint x: 163, endPoint y: 229, distance: 41.9
click at [163, 229] on p "1:30 PM - 2:30 PM - [PERSON_NAME]" at bounding box center [444, 230] width 721 height 15
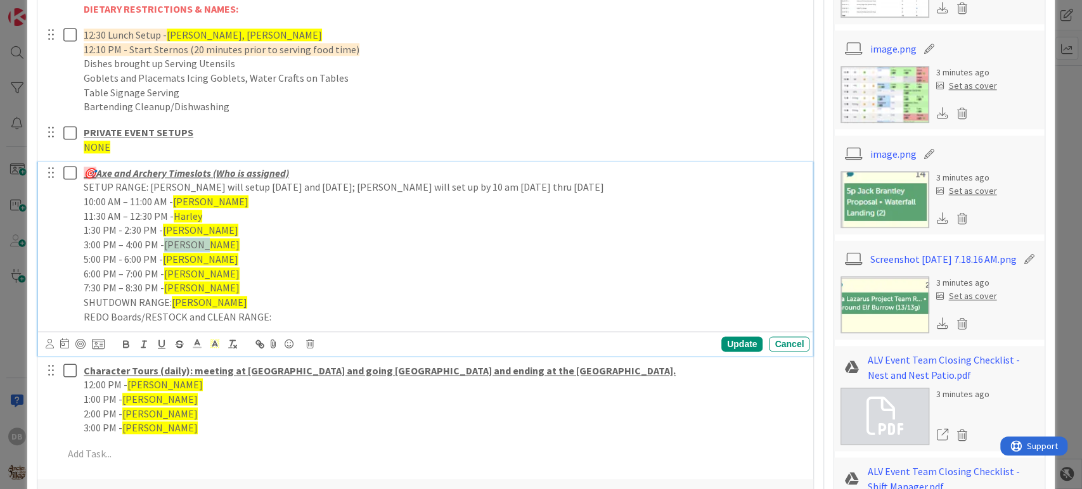
drag, startPoint x: 208, startPoint y: 244, endPoint x: 164, endPoint y: 242, distance: 44.4
click at [164, 242] on p "3:00 PM – 4:00 PM - [PERSON_NAME]" at bounding box center [444, 245] width 721 height 15
drag, startPoint x: 200, startPoint y: 249, endPoint x: 165, endPoint y: 242, distance: 36.3
click at [165, 242] on p "3:00 PM – 4:00 PM - [PERSON_NAME]" at bounding box center [444, 245] width 721 height 15
click at [218, 351] on div "Update Cancel" at bounding box center [428, 344] width 765 height 18
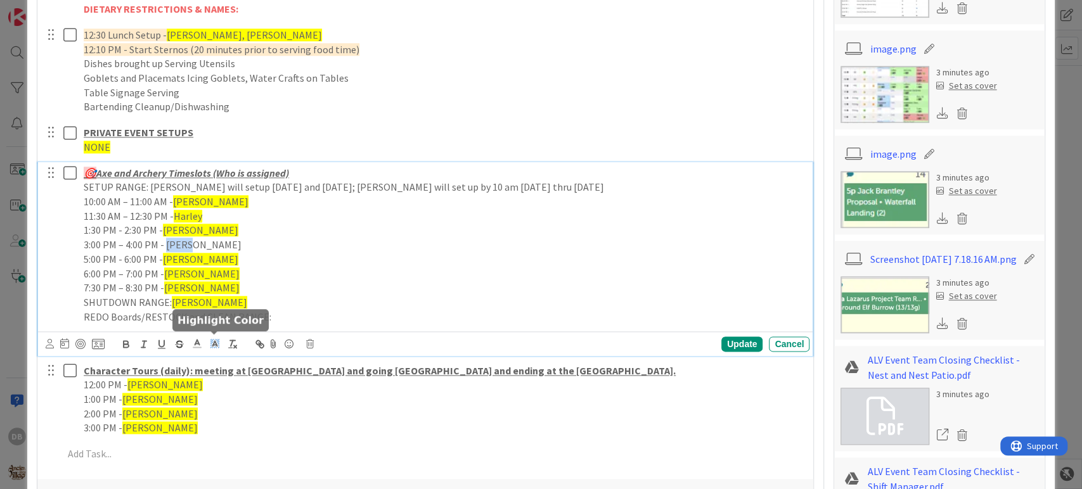
click at [214, 345] on line at bounding box center [214, 345] width 3 height 0
click at [254, 355] on span at bounding box center [254, 360] width 10 height 10
click at [283, 268] on p "6:00 PM – 7:00 PM - [PERSON_NAME]" at bounding box center [444, 274] width 721 height 15
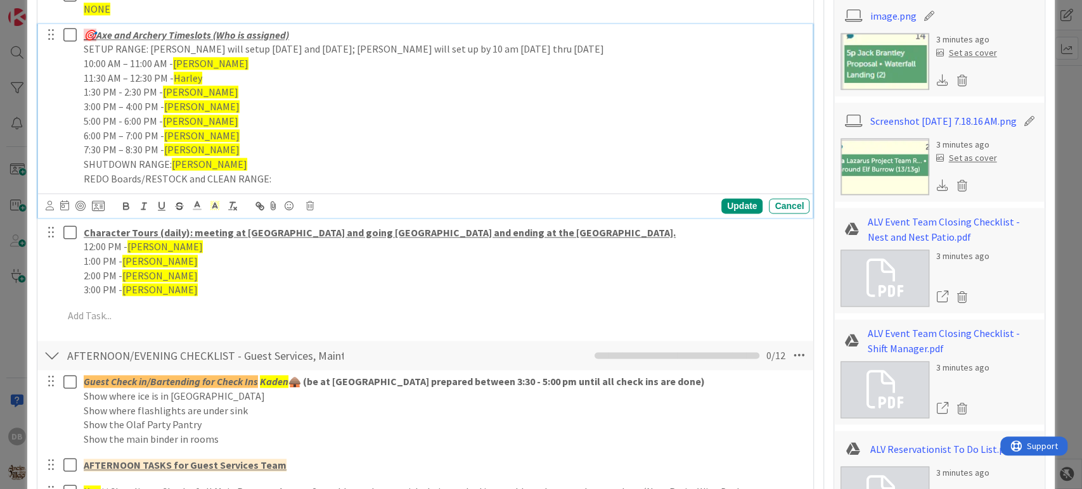
scroll to position [1099, 0]
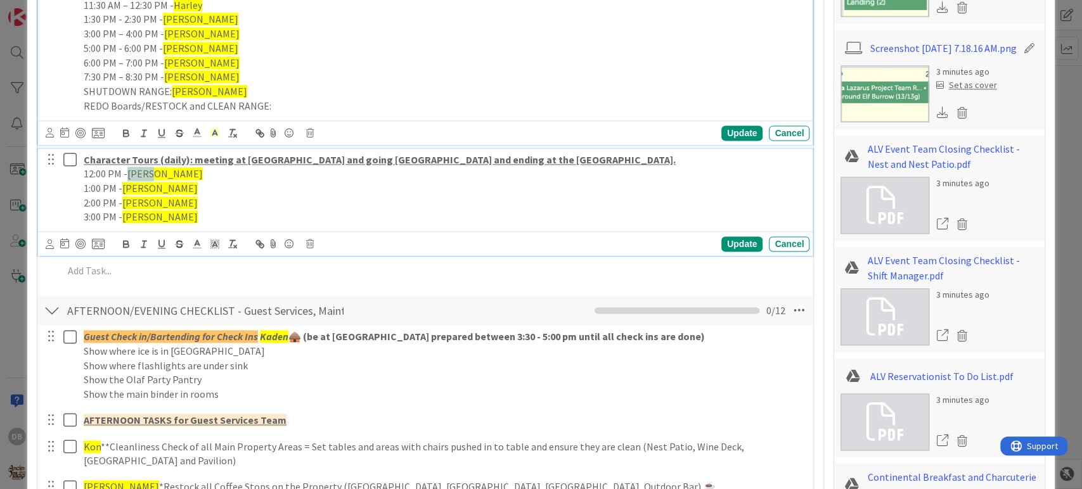
drag, startPoint x: 157, startPoint y: 176, endPoint x: 127, endPoint y: 176, distance: 29.8
click at [127, 176] on p "12:00 PM - [PERSON_NAME]" at bounding box center [444, 174] width 721 height 15
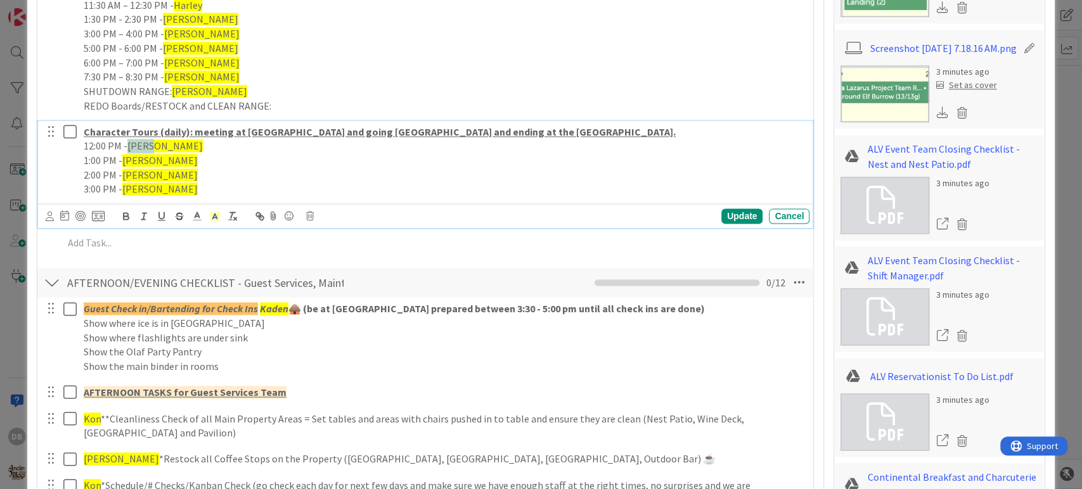
scroll to position [1071, 0]
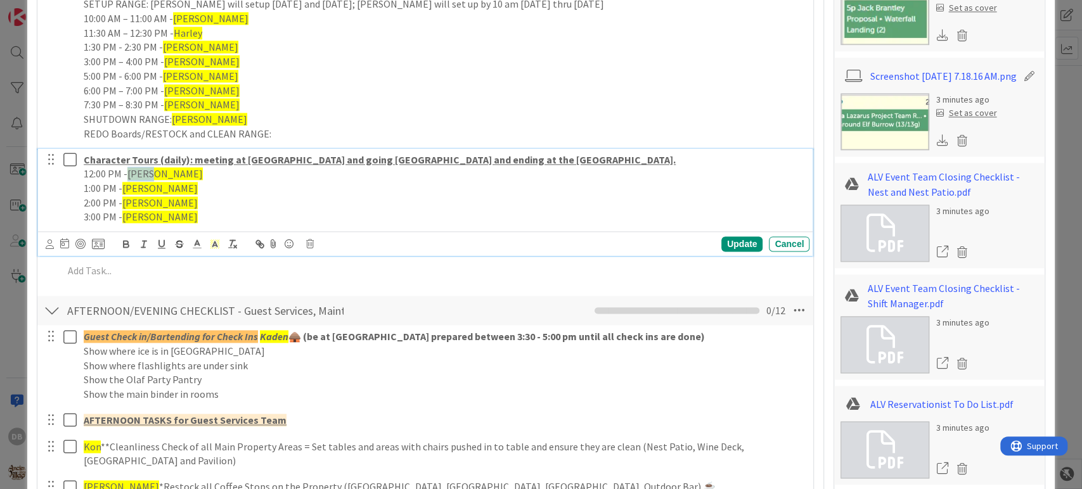
type textarea "x"
drag, startPoint x: 150, startPoint y: 186, endPoint x: 124, endPoint y: 187, distance: 25.4
click at [124, 187] on span "[PERSON_NAME]" at bounding box center [159, 188] width 75 height 13
drag, startPoint x: 148, startPoint y: 197, endPoint x: 126, endPoint y: 197, distance: 22.8
click at [126, 197] on span "[PERSON_NAME]" at bounding box center [159, 203] width 75 height 13
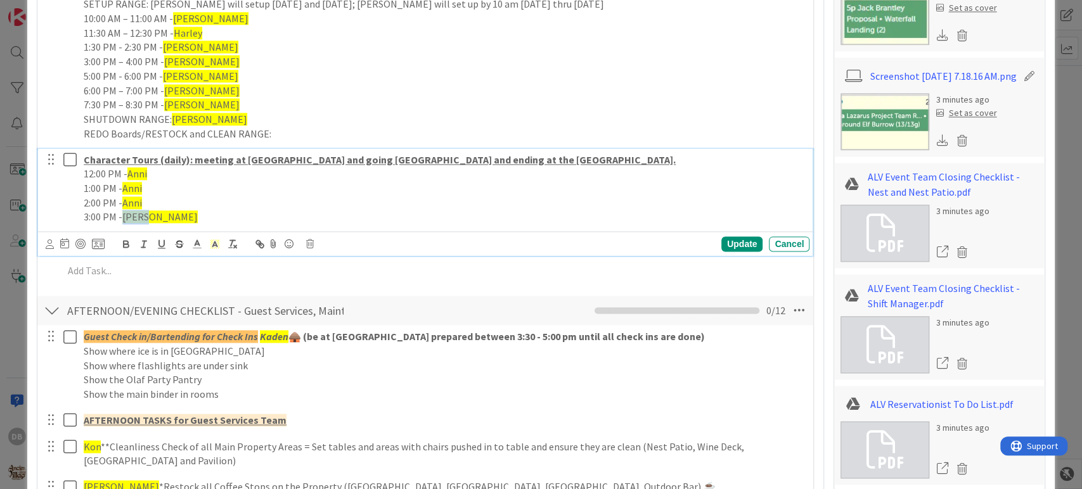
drag, startPoint x: 150, startPoint y: 216, endPoint x: 124, endPoint y: 216, distance: 25.4
click at [124, 216] on span "[PERSON_NAME]" at bounding box center [159, 216] width 75 height 13
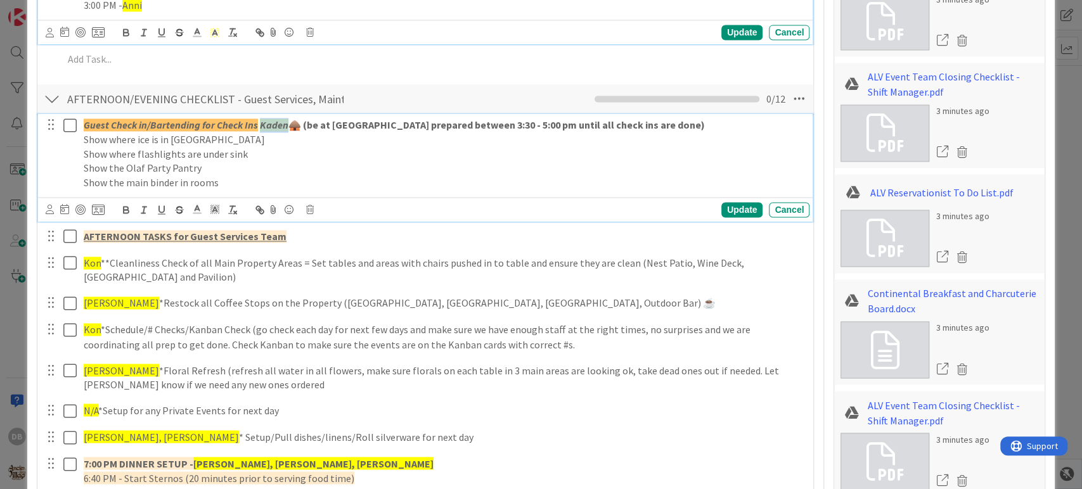
drag, startPoint x: 287, startPoint y: 129, endPoint x: 260, endPoint y: 126, distance: 26.9
click at [260, 126] on p "Guest Check in/Bartending for Check Ins Kaden 🛖 (be at [GEOGRAPHIC_DATA] prepar…" at bounding box center [444, 125] width 721 height 15
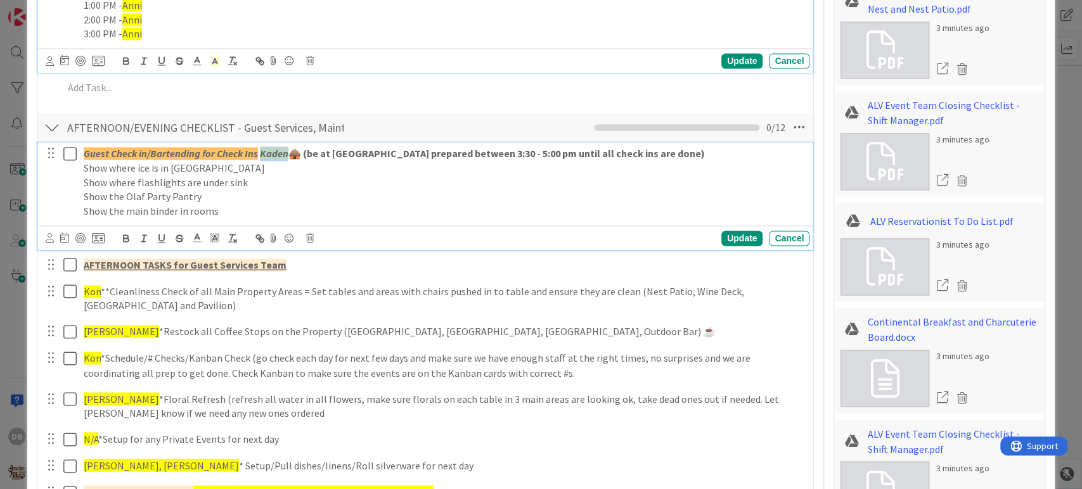
type textarea "x"
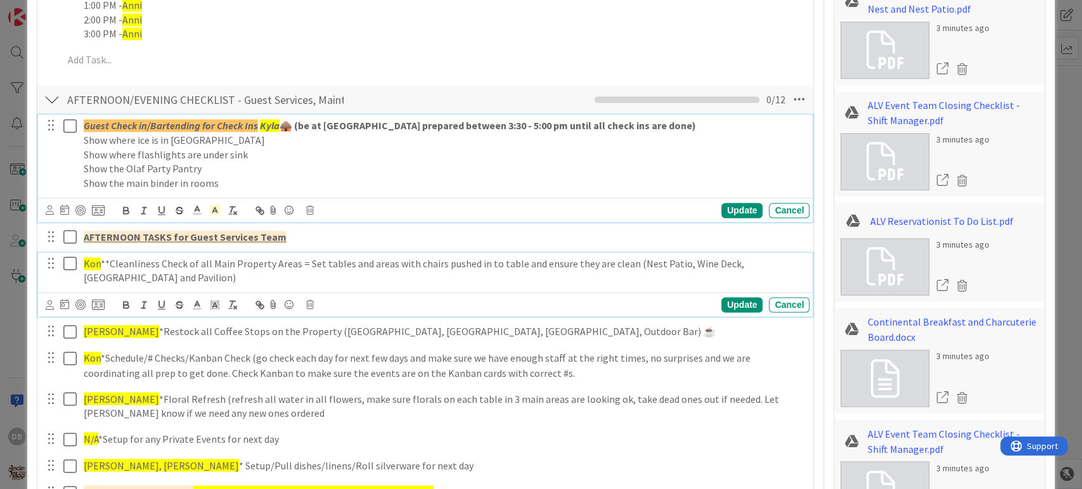
click at [94, 263] on span "Kon" at bounding box center [92, 263] width 17 height 13
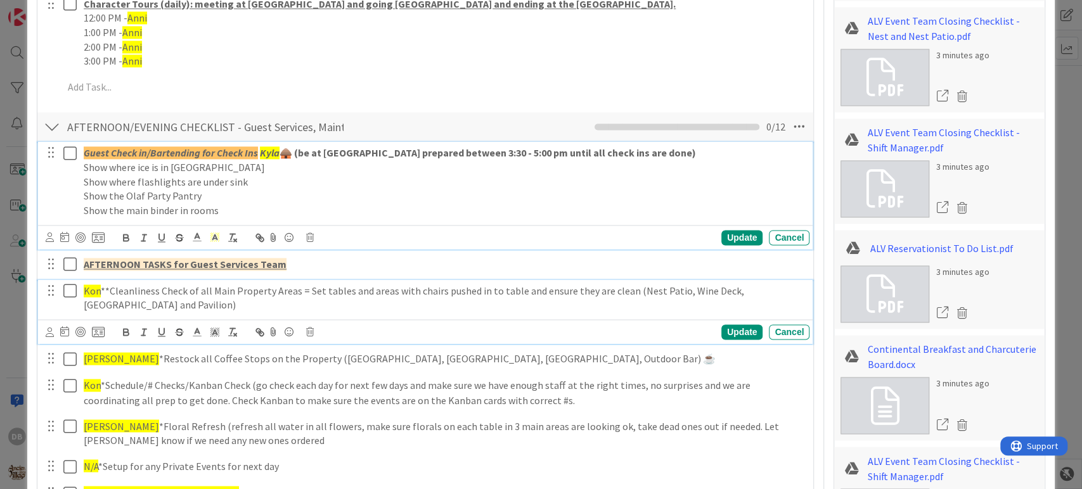
type textarea "x"
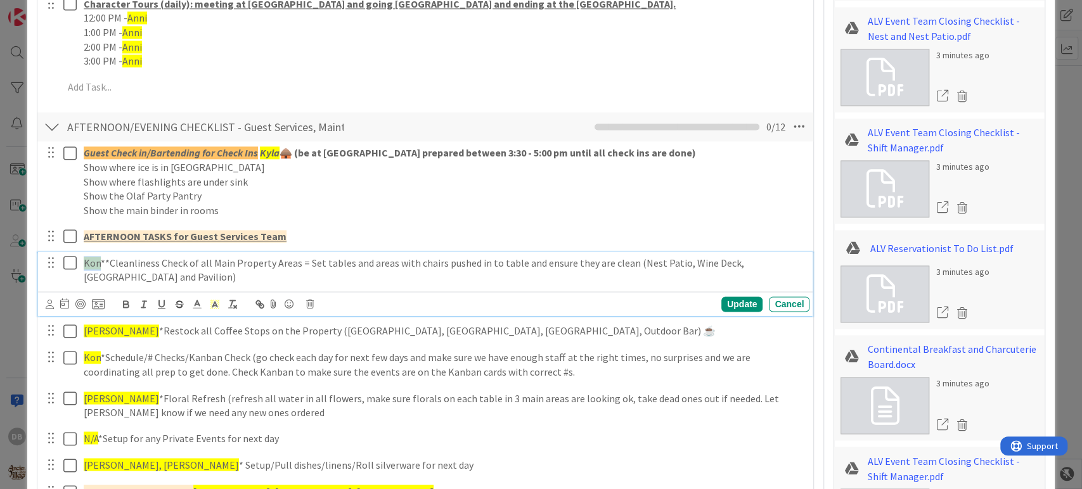
drag, startPoint x: 100, startPoint y: 263, endPoint x: 86, endPoint y: 264, distance: 14.0
click at [86, 264] on p "Kon **Cleanliness Check of all Main Property Areas = Set tables and areas with …" at bounding box center [444, 270] width 721 height 29
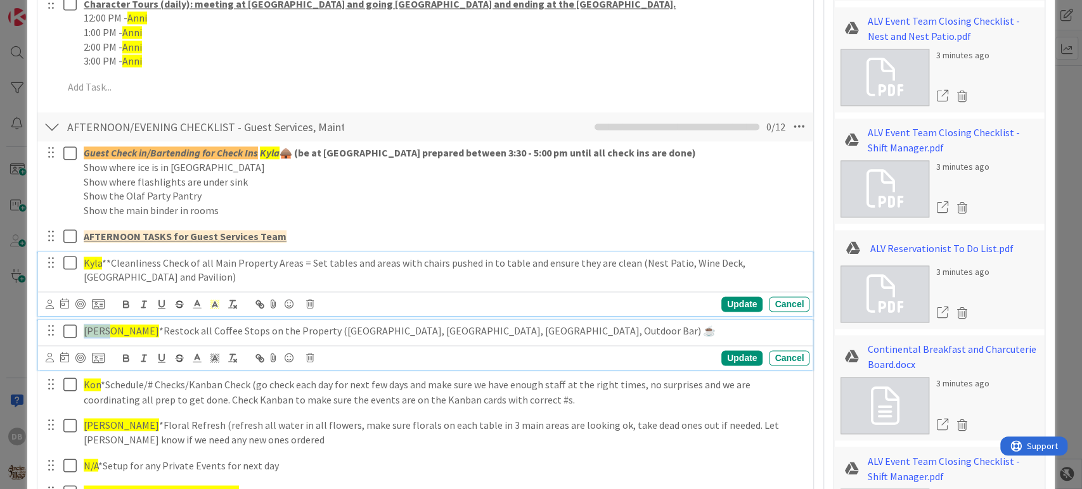
drag, startPoint x: 105, startPoint y: 328, endPoint x: 85, endPoint y: 328, distance: 20.3
click at [85, 328] on span "[PERSON_NAME]" at bounding box center [121, 331] width 75 height 13
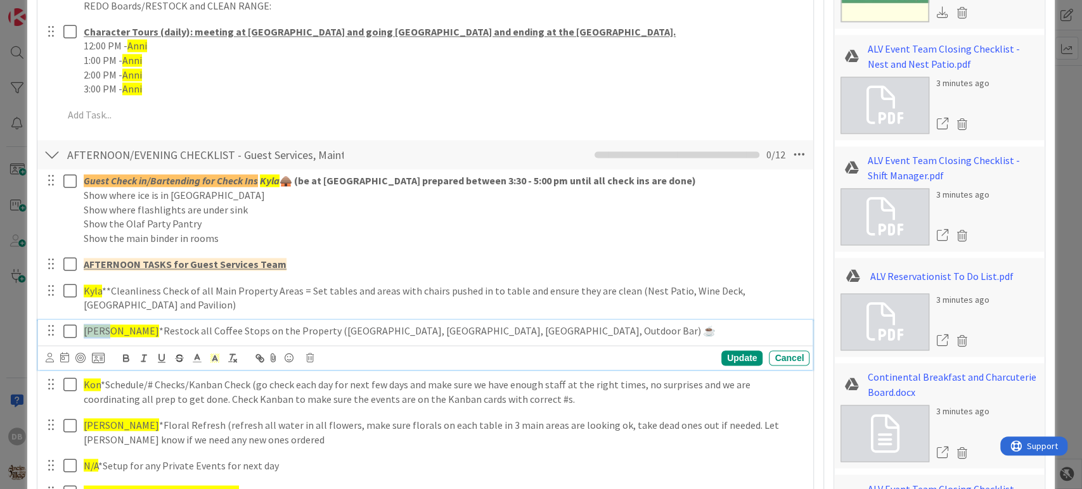
type textarea "x"
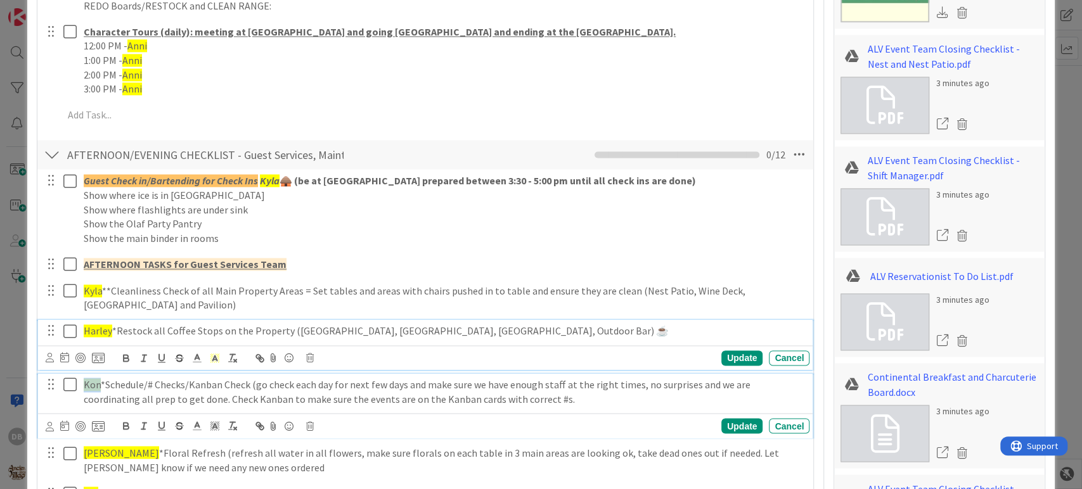
drag, startPoint x: 100, startPoint y: 382, endPoint x: 83, endPoint y: 380, distance: 16.6
click at [84, 380] on p "Kon *Schedule/# Checks/Kanban Check (go check each day for next few days and ma…" at bounding box center [444, 392] width 721 height 29
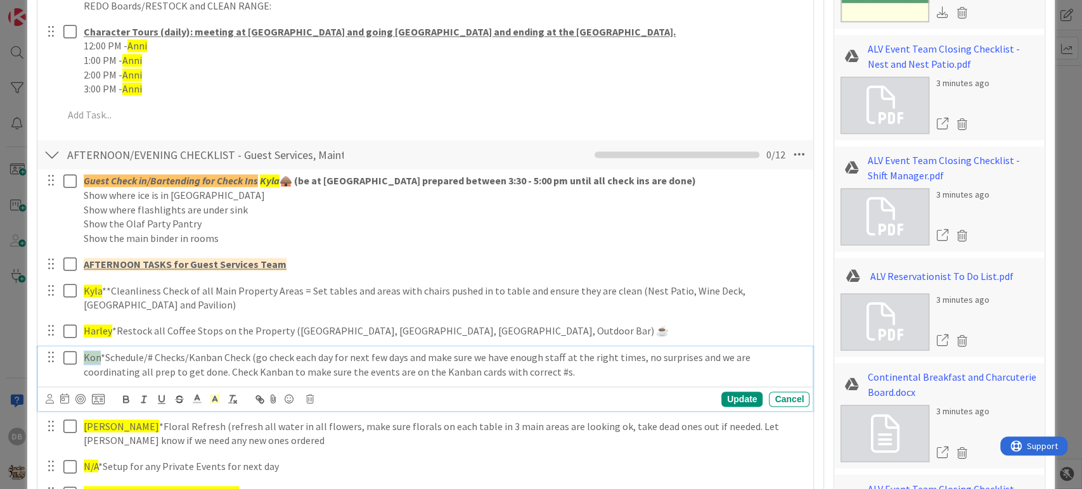
scroll to position [1171, 0]
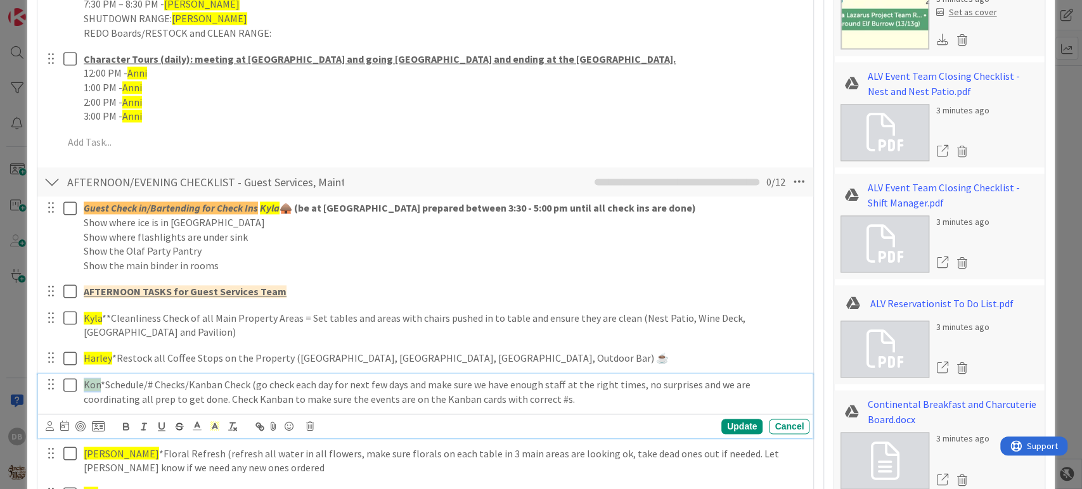
type textarea "x"
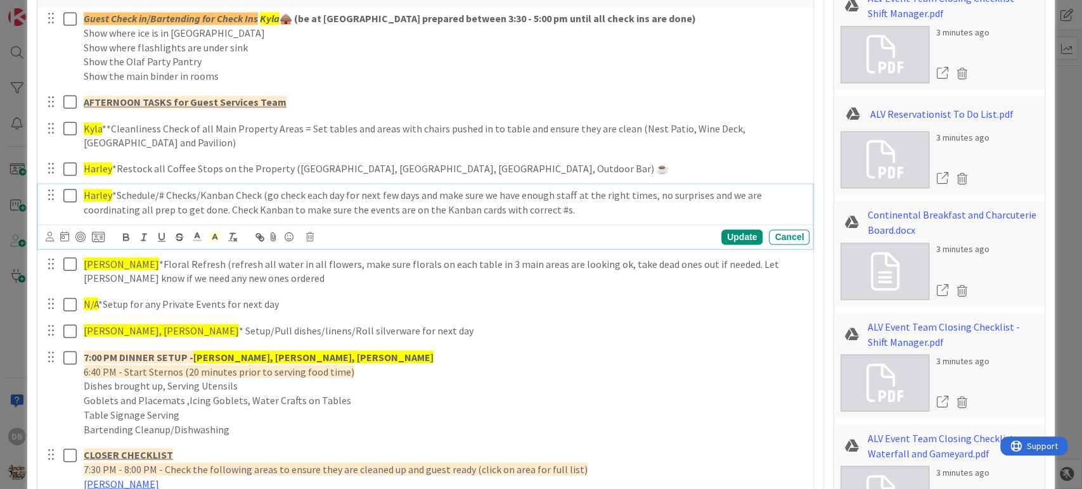
scroll to position [1383, 0]
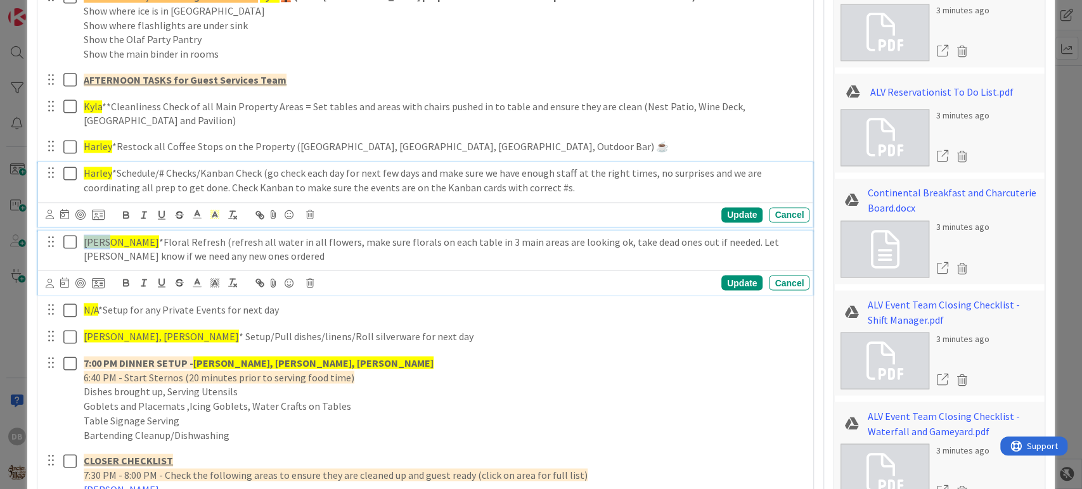
drag, startPoint x: 110, startPoint y: 242, endPoint x: 82, endPoint y: 238, distance: 28.2
click at [82, 238] on div "[PERSON_NAME] *Floral Refresh (refresh all water in all flowers, make sure flor…" at bounding box center [444, 249] width 731 height 36
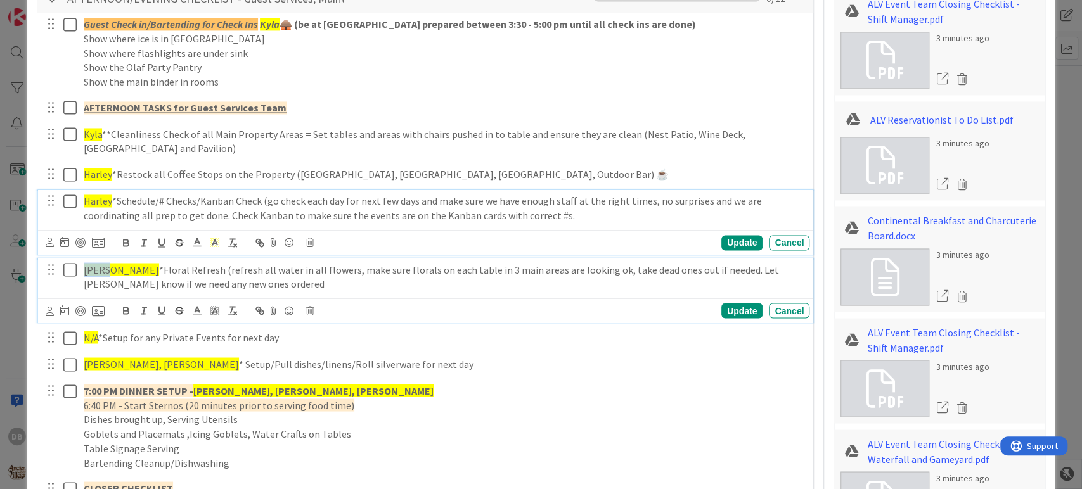
type textarea "x"
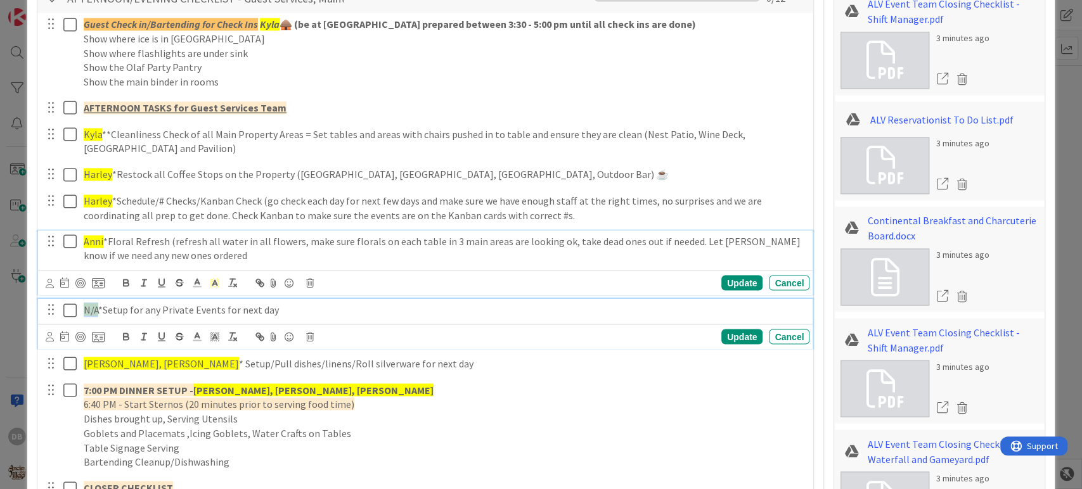
drag, startPoint x: 97, startPoint y: 309, endPoint x: 86, endPoint y: 309, distance: 11.4
click at [86, 309] on span "N/A" at bounding box center [91, 309] width 15 height 13
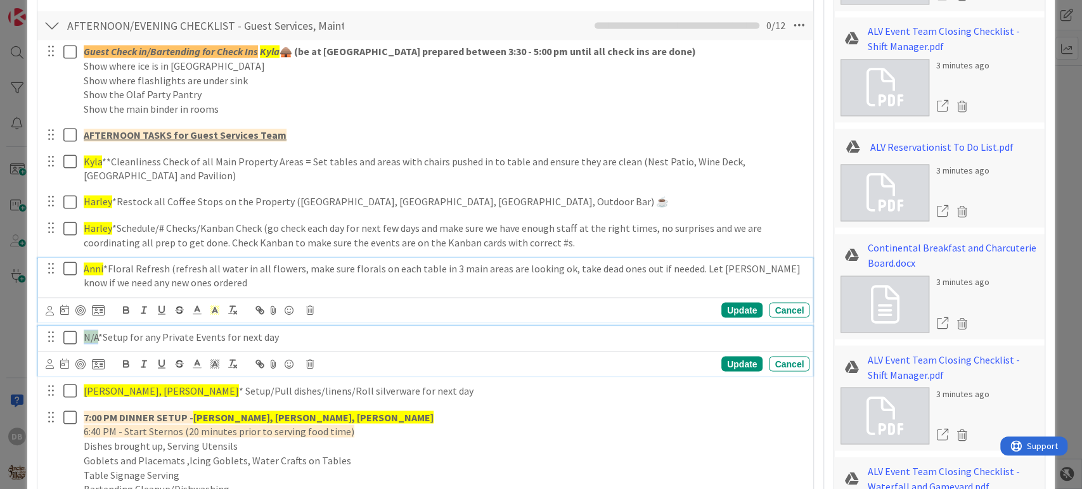
type textarea "x"
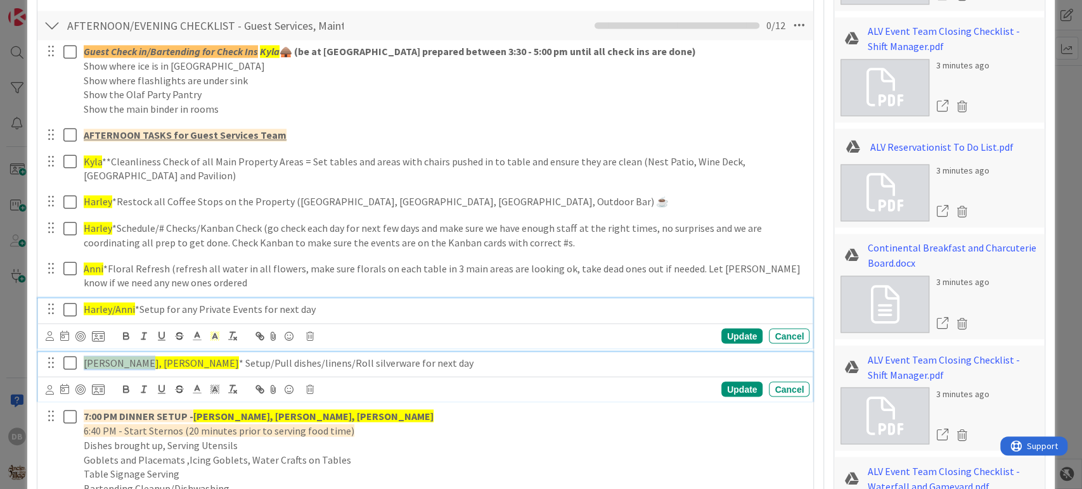
drag, startPoint x: 139, startPoint y: 361, endPoint x: 79, endPoint y: 369, distance: 60.2
click at [79, 369] on div "[PERSON_NAME], [PERSON_NAME] * Setup/Pull dishes/linens/Roll silverware for nex…" at bounding box center [444, 363] width 731 height 22
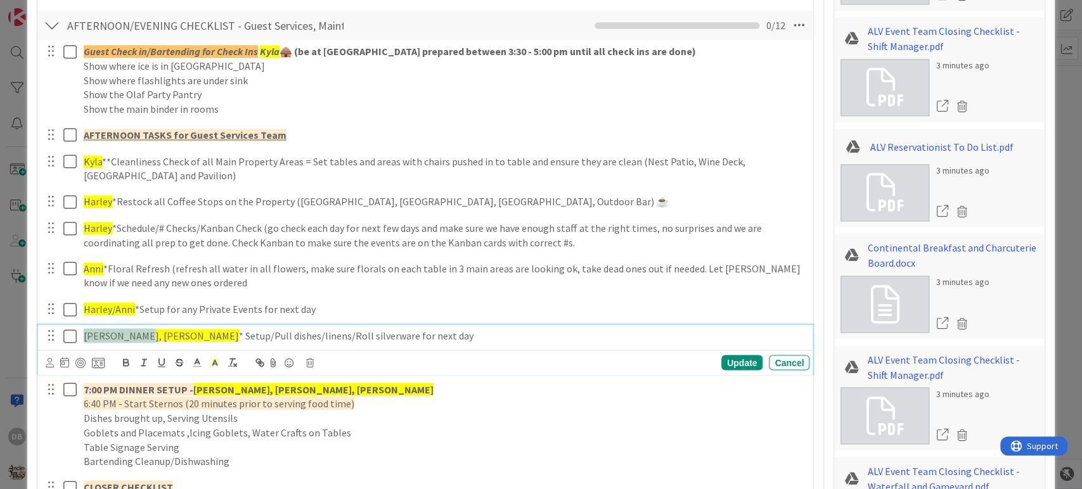
scroll to position [1301, 0]
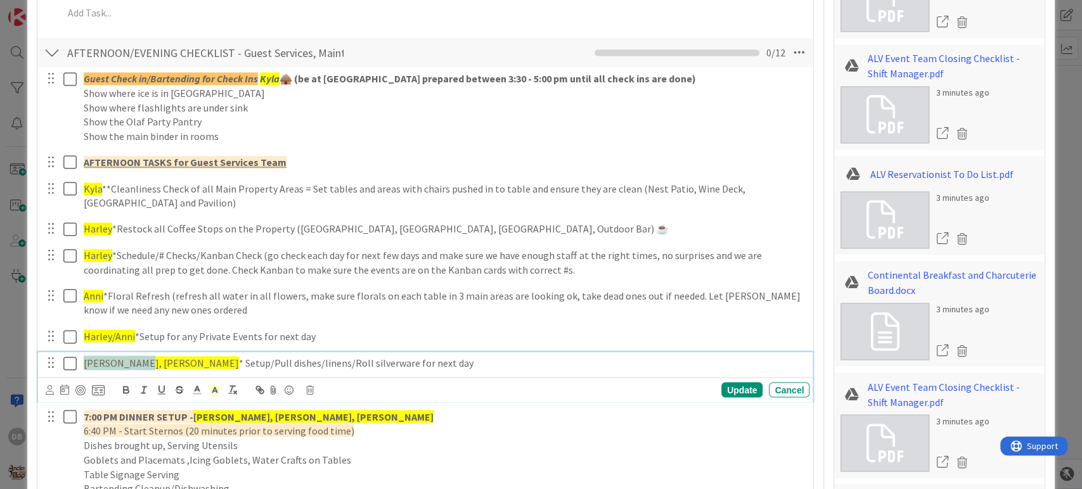
type textarea "x"
drag, startPoint x: 317, startPoint y: 416, endPoint x: 194, endPoint y: 410, distance: 123.1
click at [194, 410] on p "7:00 PM DINNER SETUP - [PERSON_NAME], [PERSON_NAME], [PERSON_NAME]" at bounding box center [444, 417] width 721 height 15
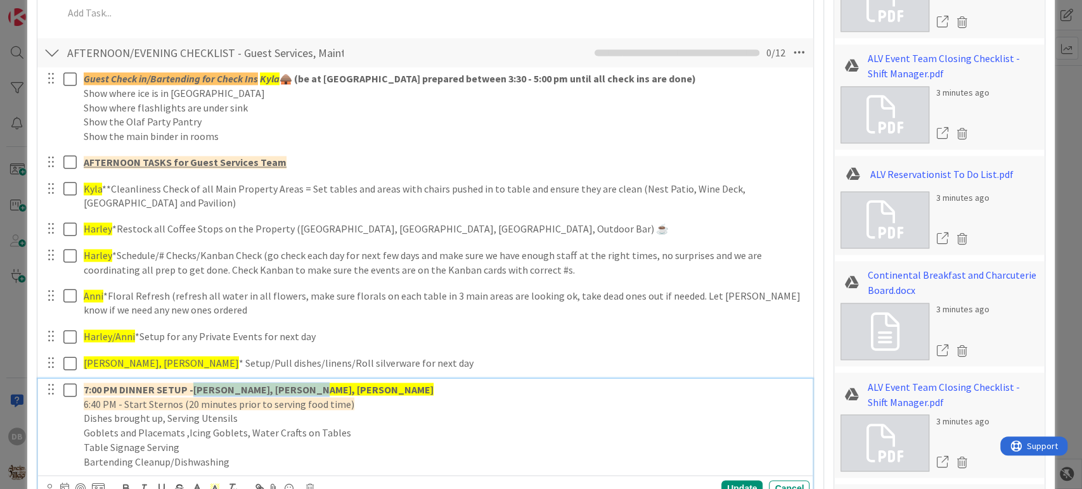
scroll to position [1274, 0]
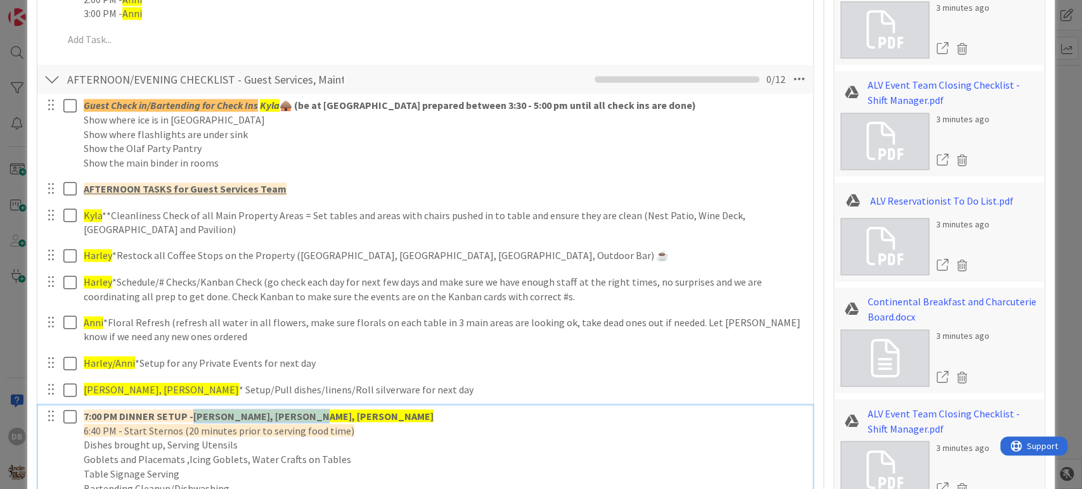
type textarea "x"
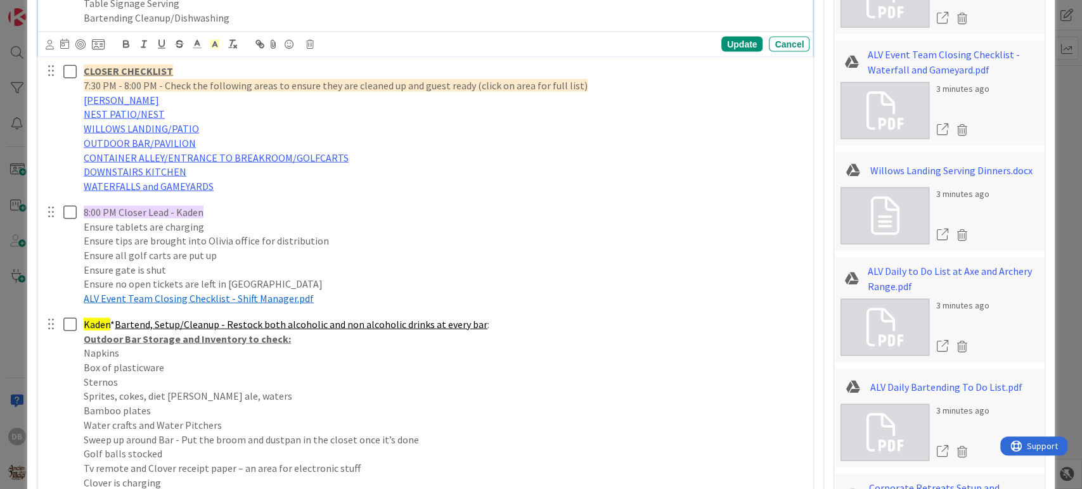
scroll to position [1767, 0]
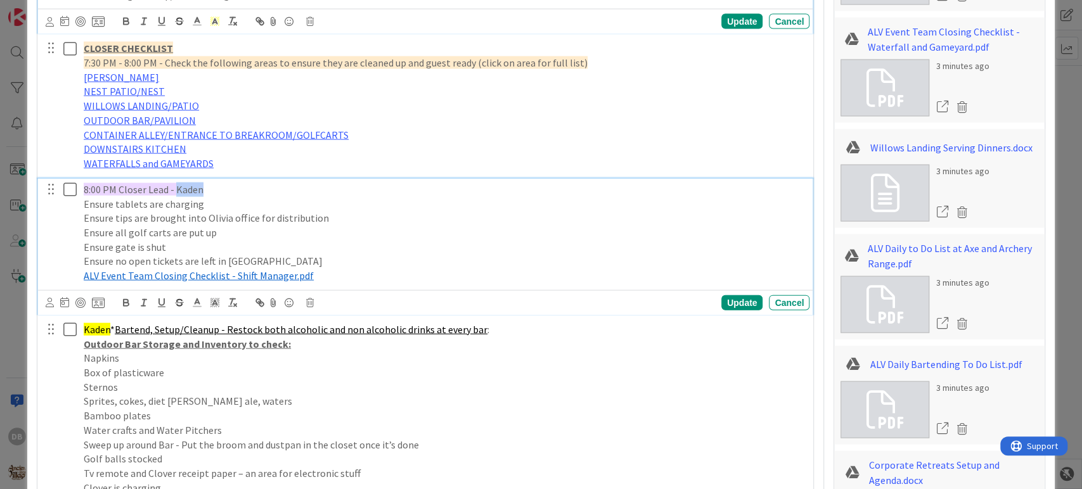
drag, startPoint x: 194, startPoint y: 186, endPoint x: 174, endPoint y: 188, distance: 19.7
click at [174, 188] on span "8:00 PM Closer Lead - Kaden" at bounding box center [144, 189] width 120 height 13
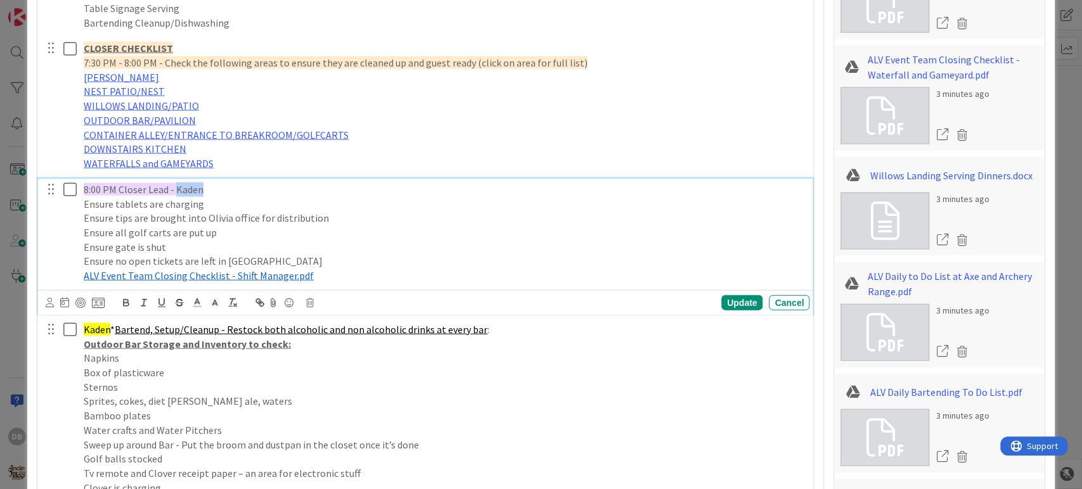
type textarea "x"
drag, startPoint x: 110, startPoint y: 326, endPoint x: 86, endPoint y: 325, distance: 24.2
click at [86, 325] on p "Kaden * Bartend, Setup/Cleanup - Restock both alcoholic and non alcoholic drink…" at bounding box center [444, 330] width 721 height 15
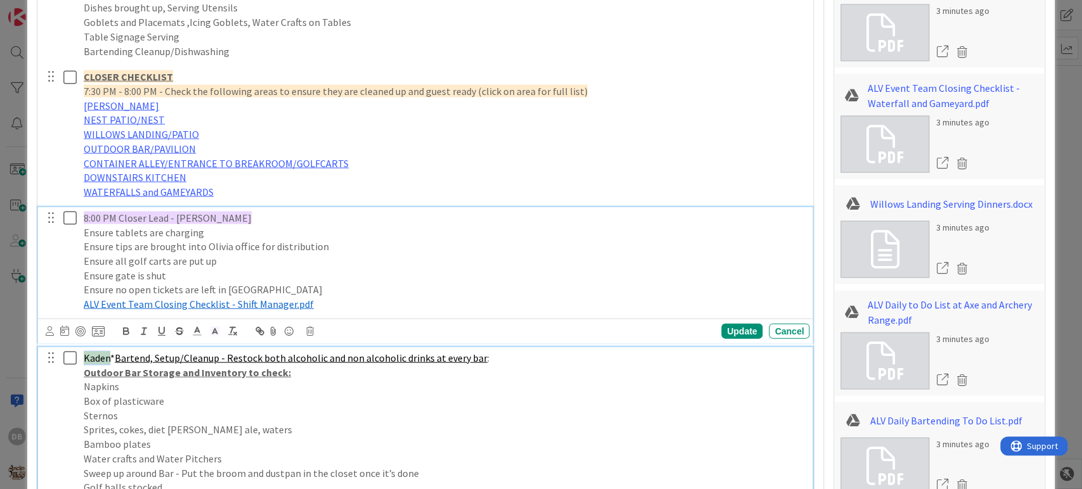
type textarea "x"
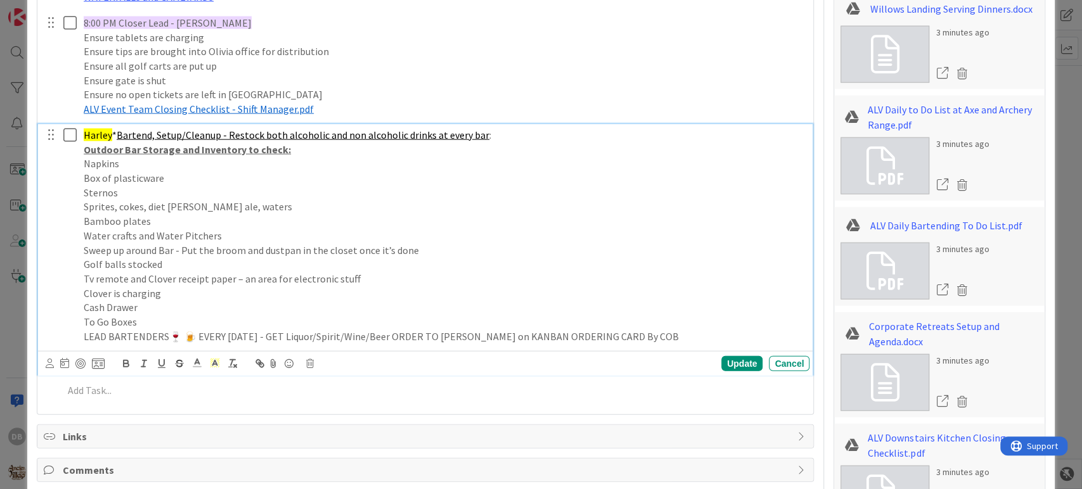
scroll to position [1993, 0]
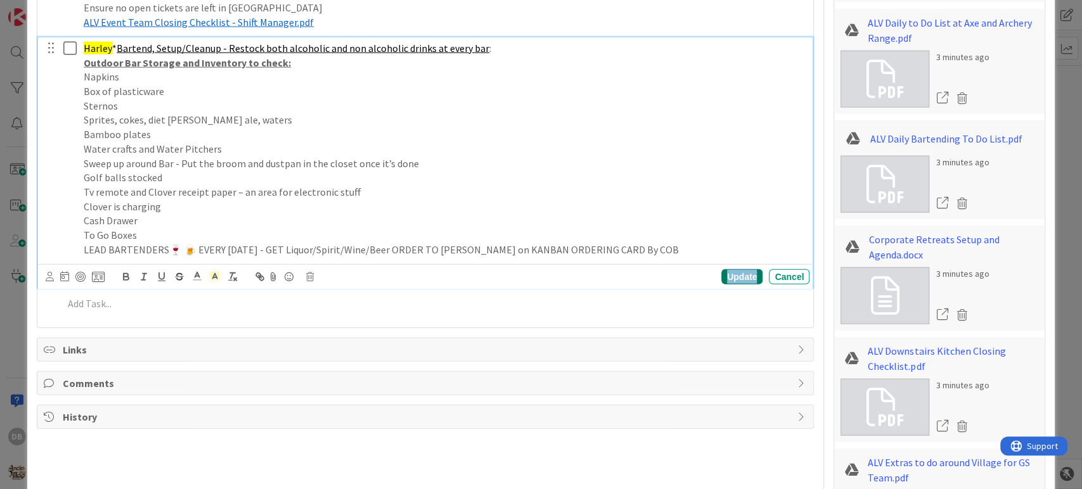
click at [738, 273] on div "Update" at bounding box center [741, 276] width 41 height 15
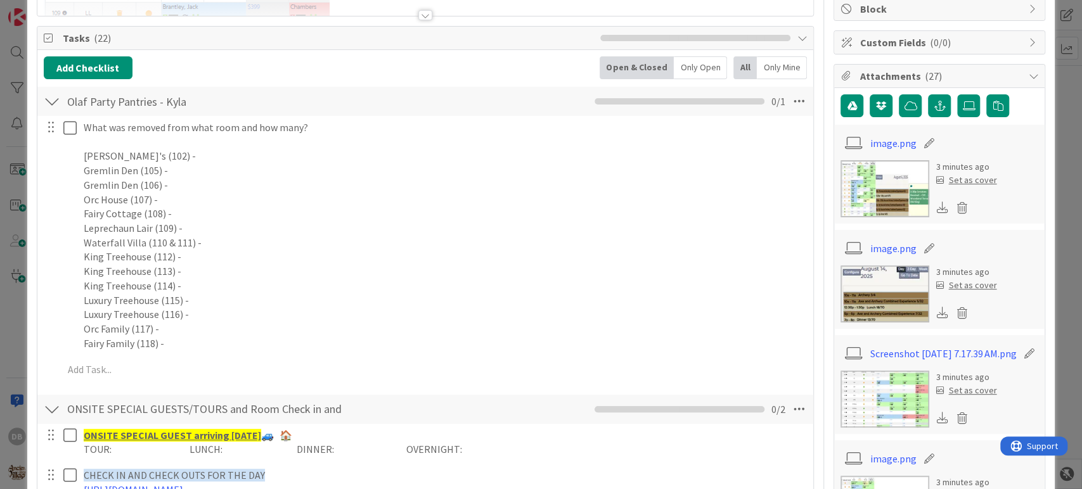
scroll to position [0, 0]
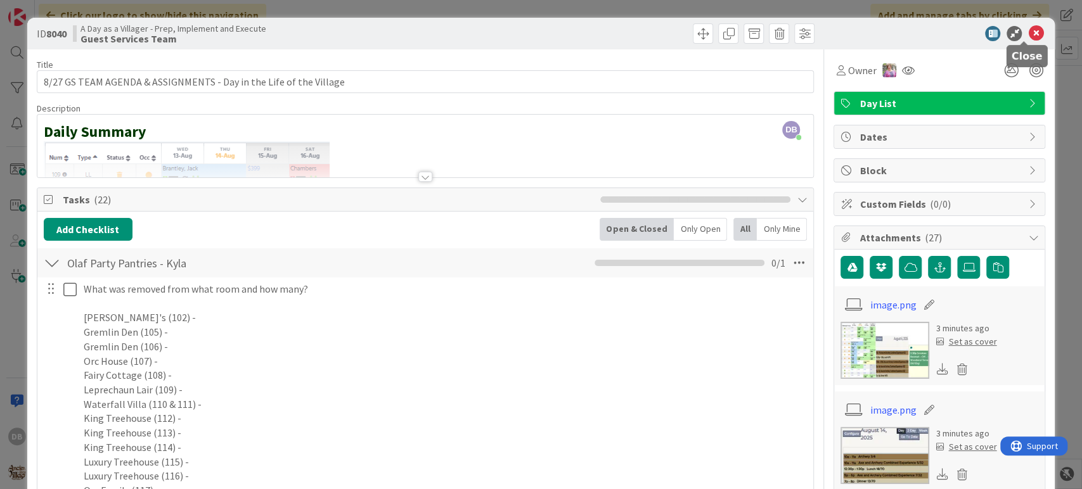
click at [1028, 34] on icon at bounding box center [1035, 33] width 15 height 15
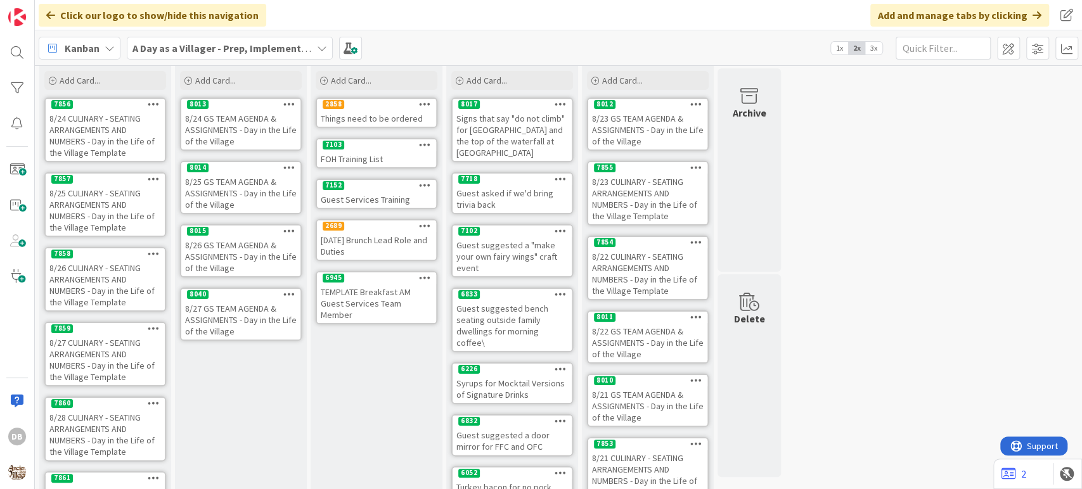
click at [254, 314] on div "8/27 GS TEAM AGENDA & ASSIGNMENTS - Day in the Life of the Village" at bounding box center [240, 319] width 119 height 39
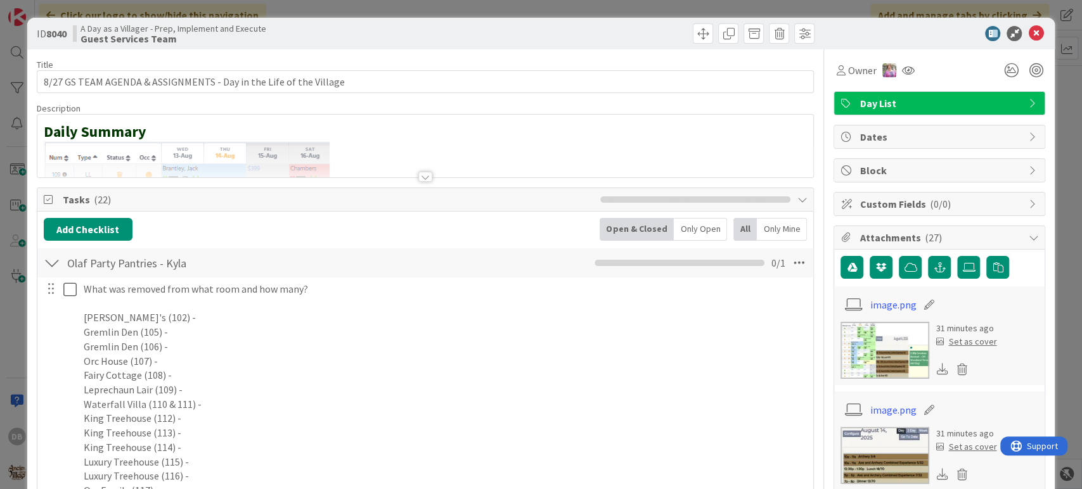
click at [422, 173] on div at bounding box center [425, 177] width 14 height 10
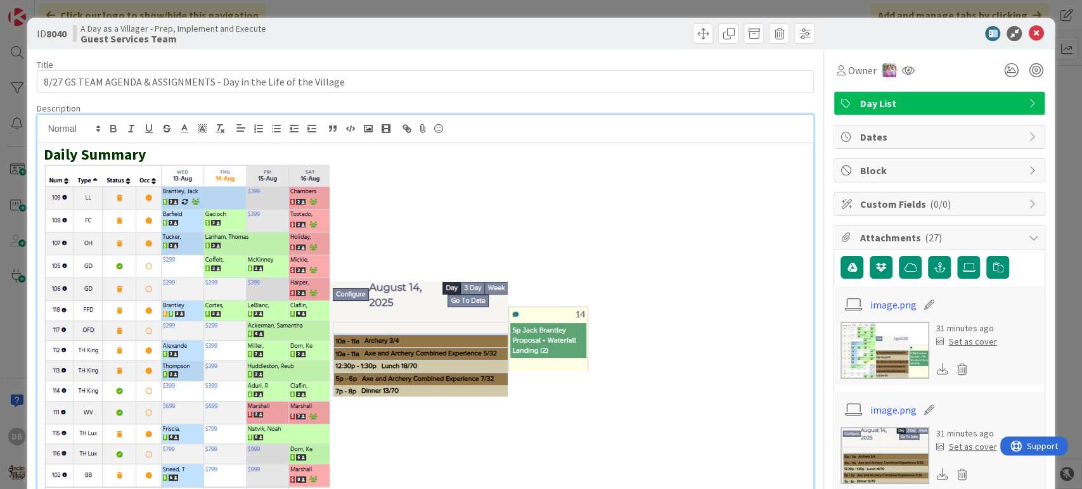
click at [620, 339] on p at bounding box center [426, 339] width 764 height 350
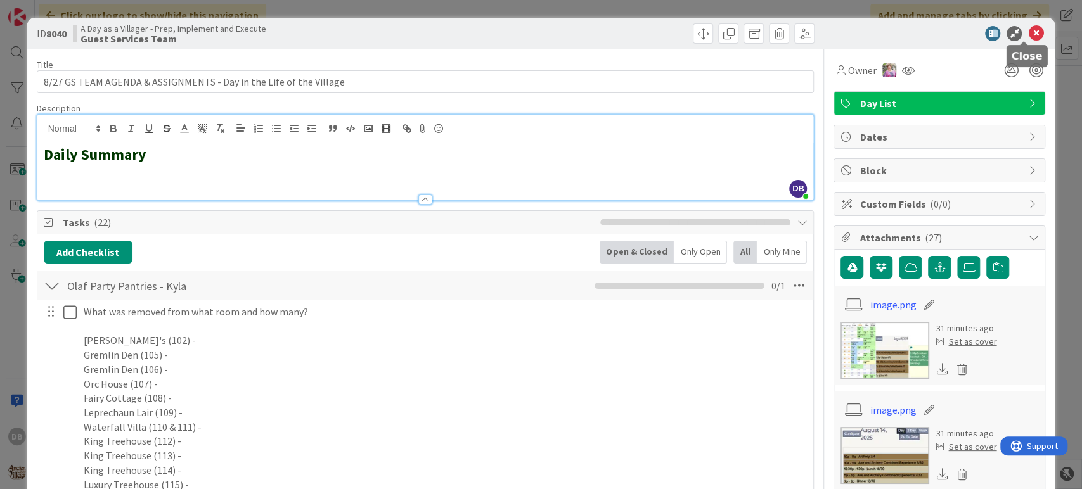
click at [1028, 32] on icon at bounding box center [1035, 33] width 15 height 15
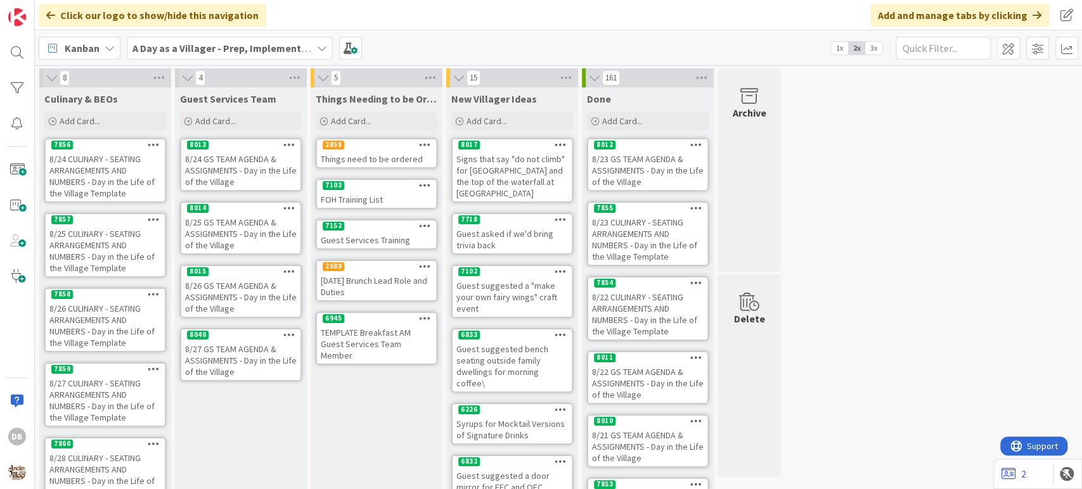
type textarea "x"
